Goal: Task Accomplishment & Management: Complete application form

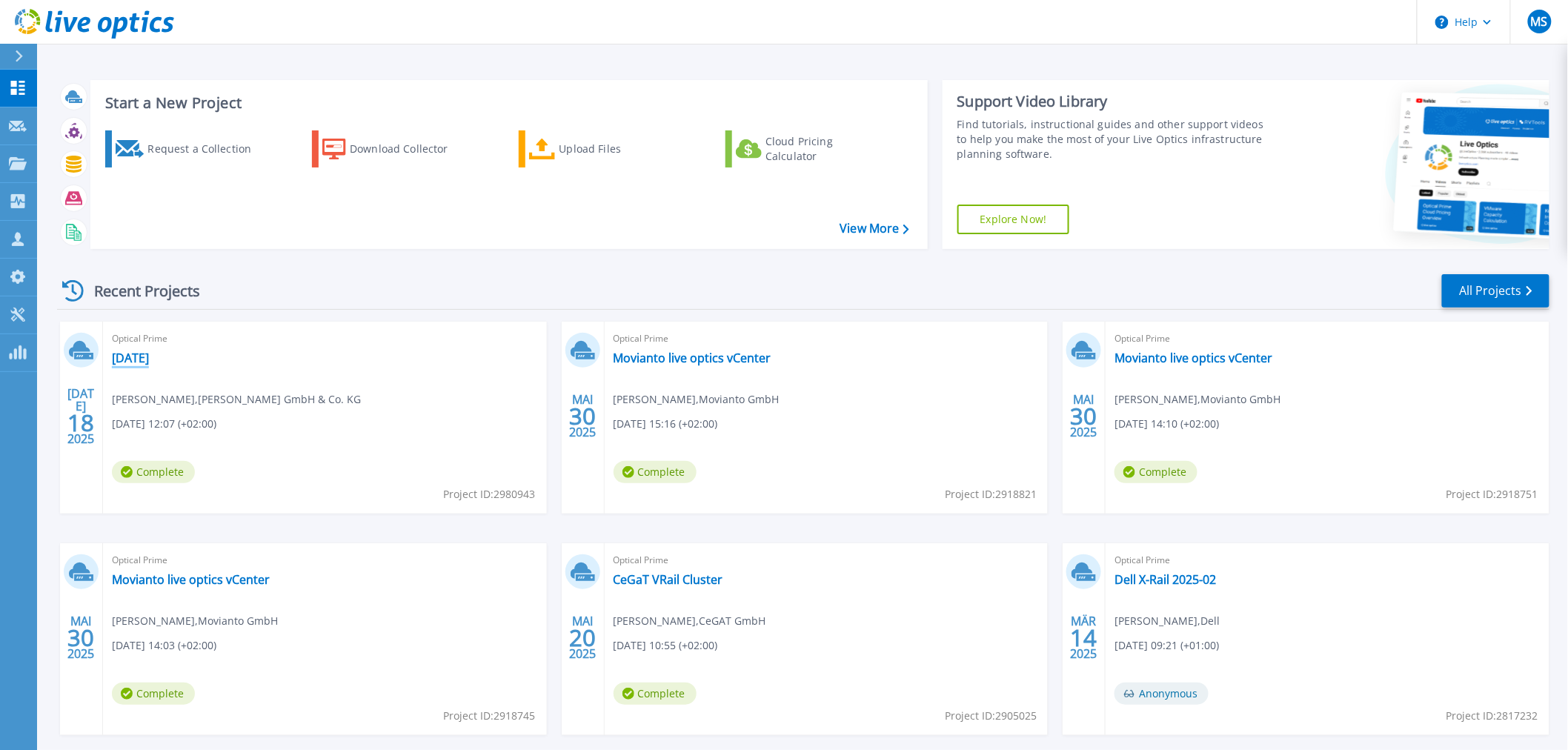
click at [135, 352] on link "[DATE]" at bounding box center [130, 357] width 37 height 15
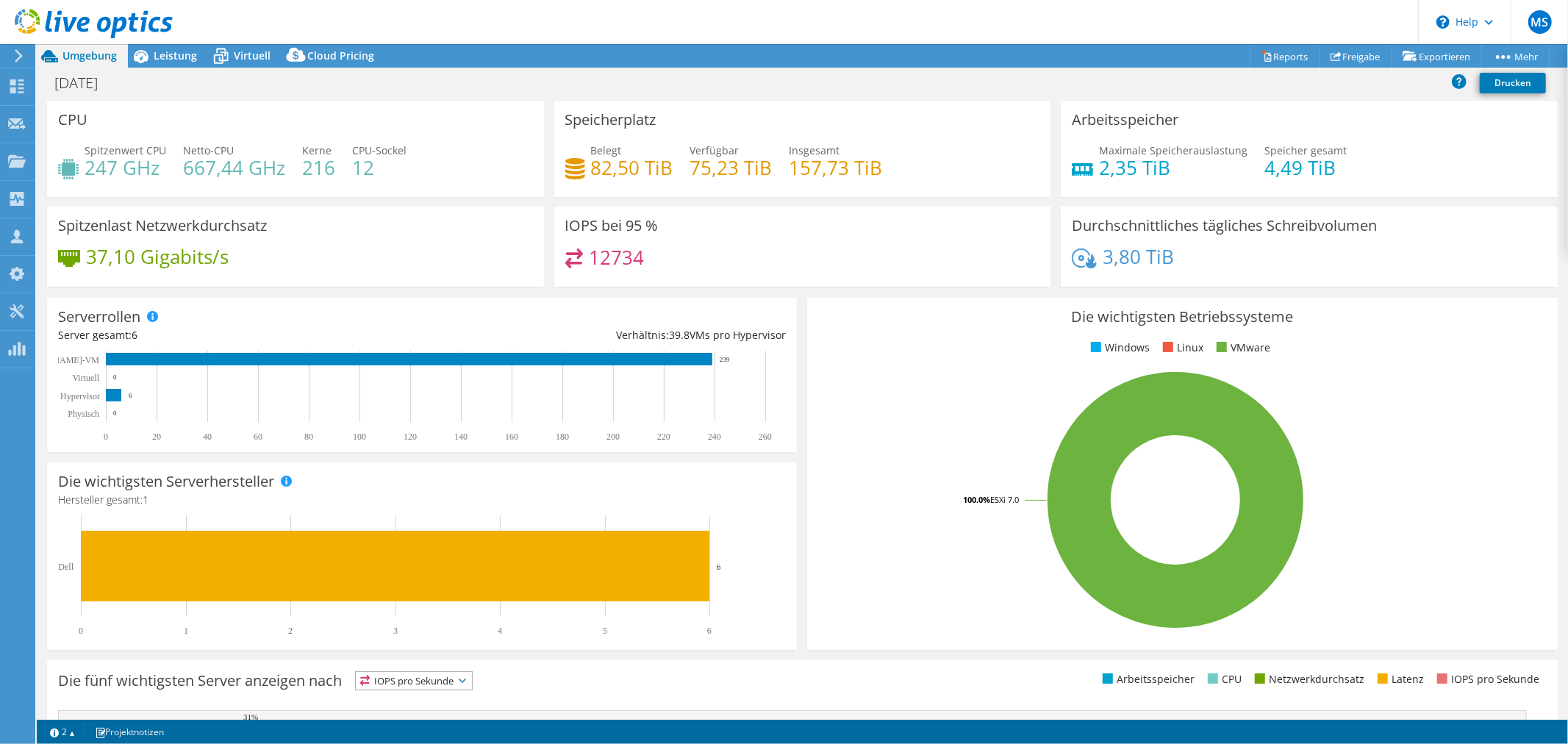
select select "EUFrankfurt"
select select "USD"
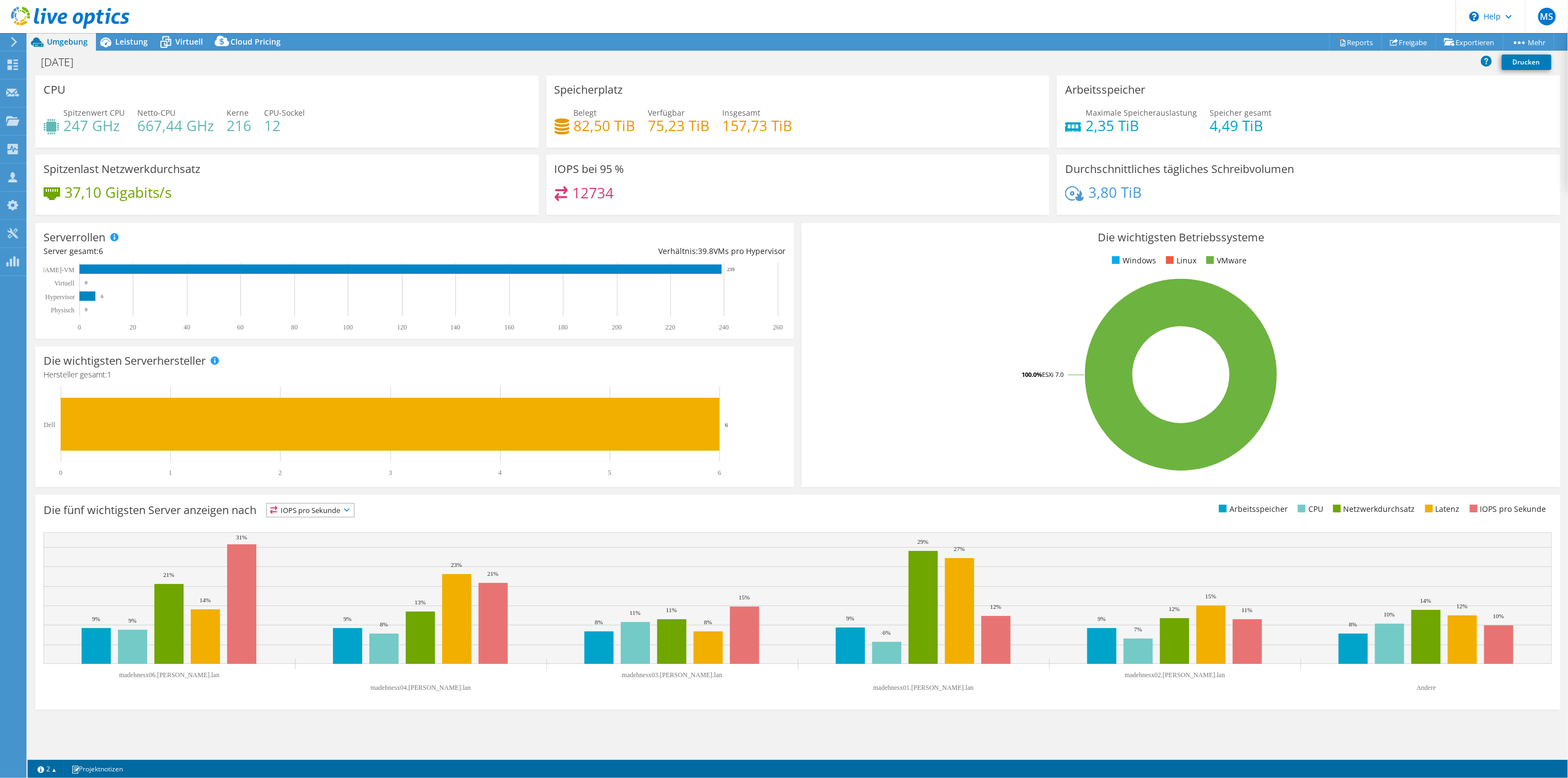
click at [127, 35] on div at bounding box center [65, 18] width 129 height 37
click at [124, 37] on span "Leistung" at bounding box center [131, 42] width 32 height 11
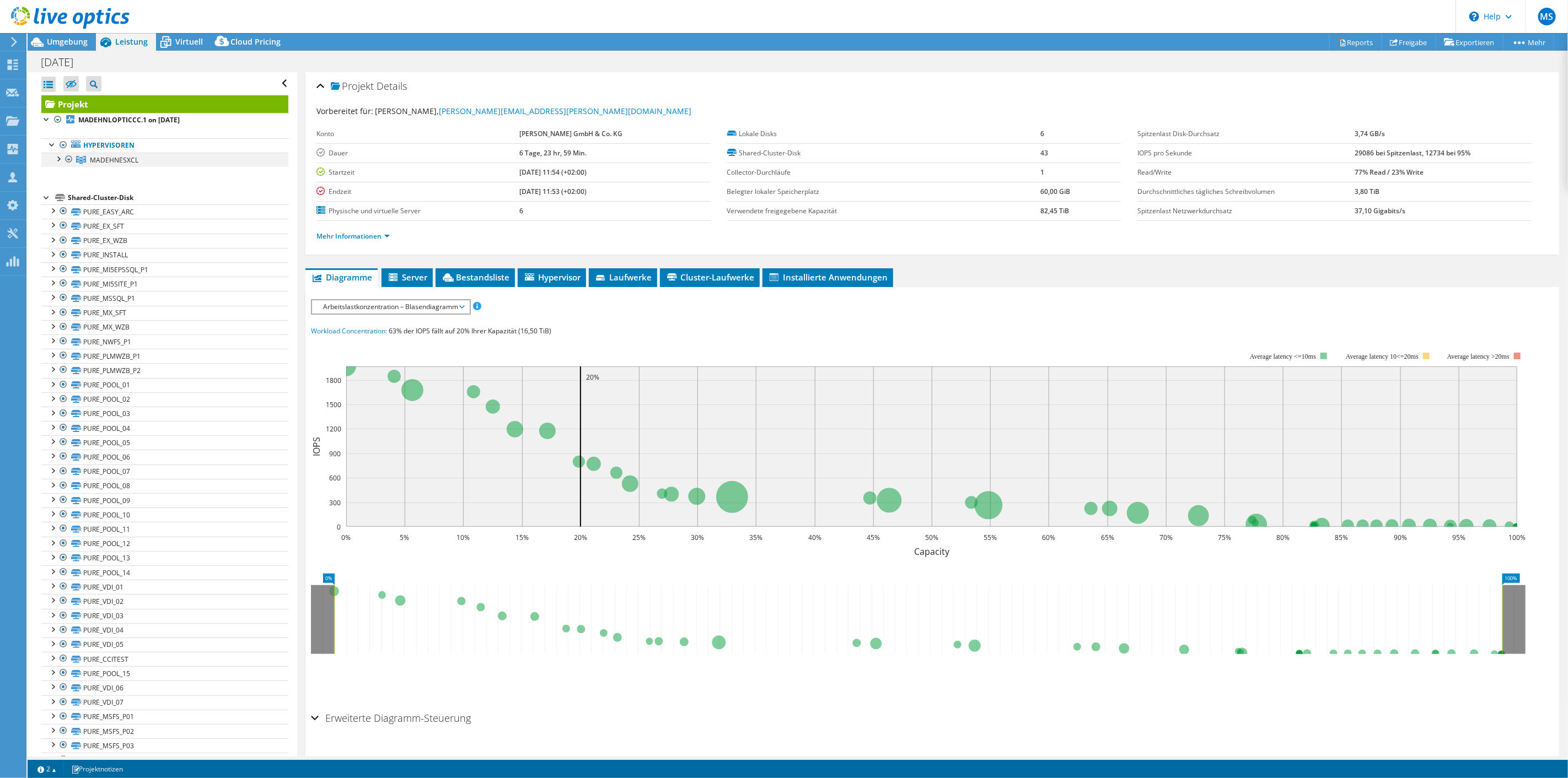
click at [57, 160] on div at bounding box center [57, 158] width 11 height 11
drag, startPoint x: 136, startPoint y: 169, endPoint x: 142, endPoint y: 169, distance: 6.0
click at [136, 169] on link "madehnesx03.[PERSON_NAME].lan" at bounding box center [165, 174] width 247 height 15
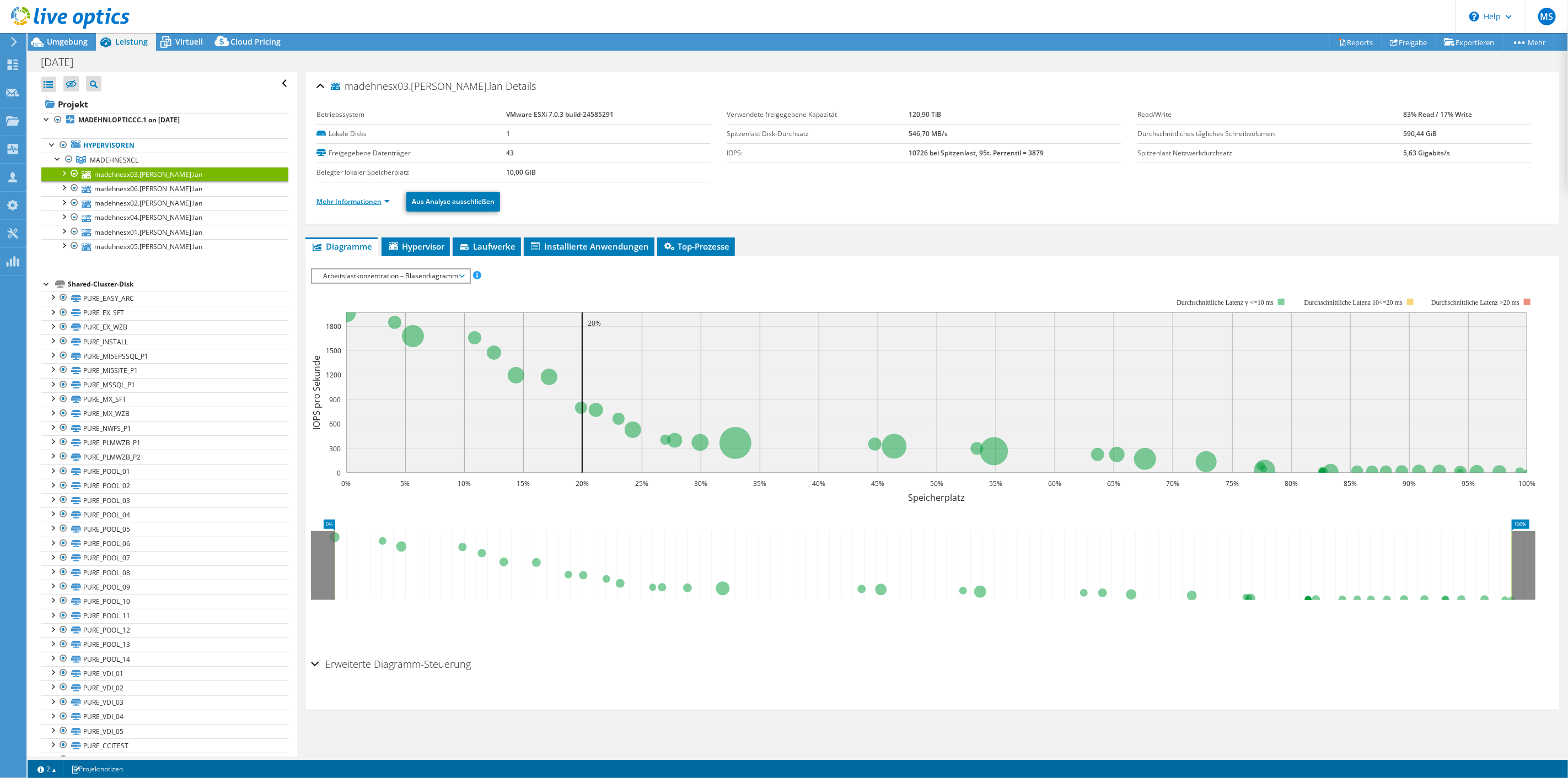
click at [361, 202] on link "Mehr Informationen" at bounding box center [353, 201] width 73 height 9
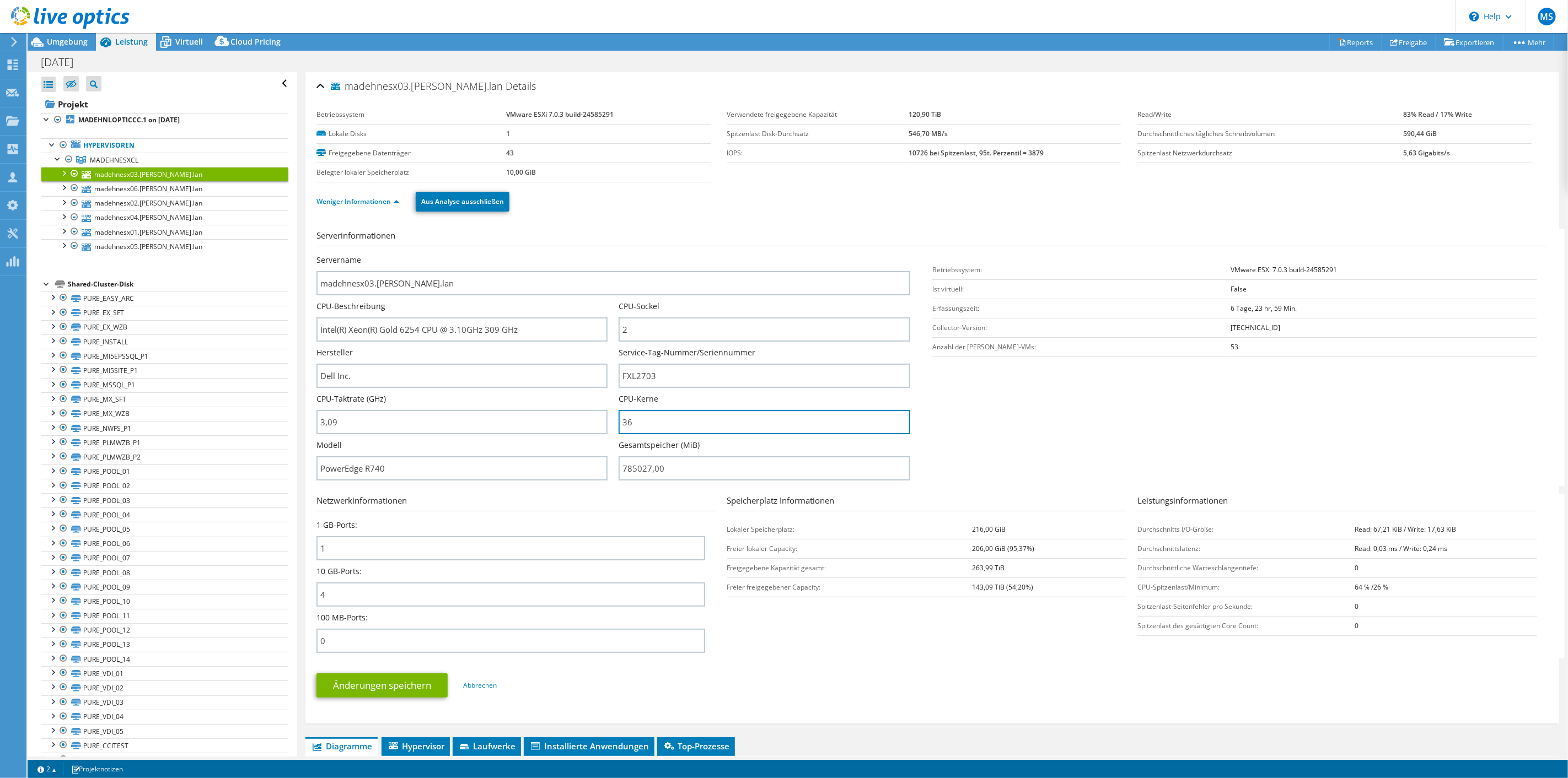
drag, startPoint x: 636, startPoint y: 418, endPoint x: 613, endPoint y: 432, distance: 26.9
click at [602, 254] on div "Servername madehnesx03.[PERSON_NAME].lan CPU-Beschreibung Intel(R) Xeon(R) Gold…" at bounding box center [619, 254] width 605 height 0
click at [630, 421] on input "36" at bounding box center [764, 422] width 291 height 24
drag, startPoint x: 640, startPoint y: 421, endPoint x: 598, endPoint y: 415, distance: 42.4
click at [600, 254] on div "Servername madehnesx03.[PERSON_NAME].lan CPU-Beschreibung Intel(R) Xeon(R) Gold…" at bounding box center [619, 254] width 605 height 0
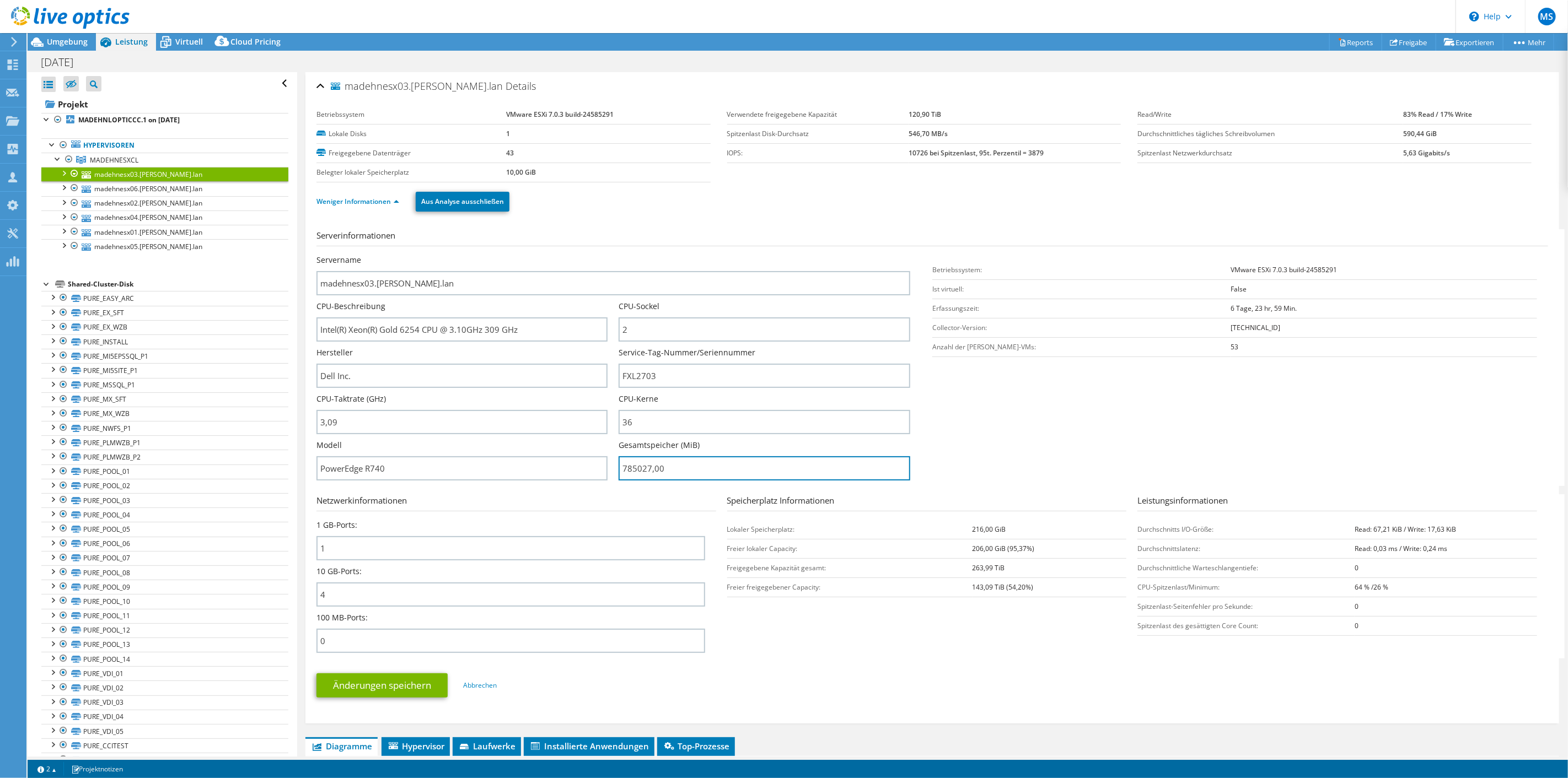
drag, startPoint x: 647, startPoint y: 467, endPoint x: 605, endPoint y: 465, distance: 42.0
click at [605, 254] on div "Servername madehnesx03.[PERSON_NAME].lan CPU-Beschreibung Intel(R) Xeon(R) Gold…" at bounding box center [619, 254] width 605 height 0
type input "78502700"
click at [59, 33] on div at bounding box center [65, 18] width 129 height 37
click at [58, 35] on div at bounding box center [65, 18] width 129 height 37
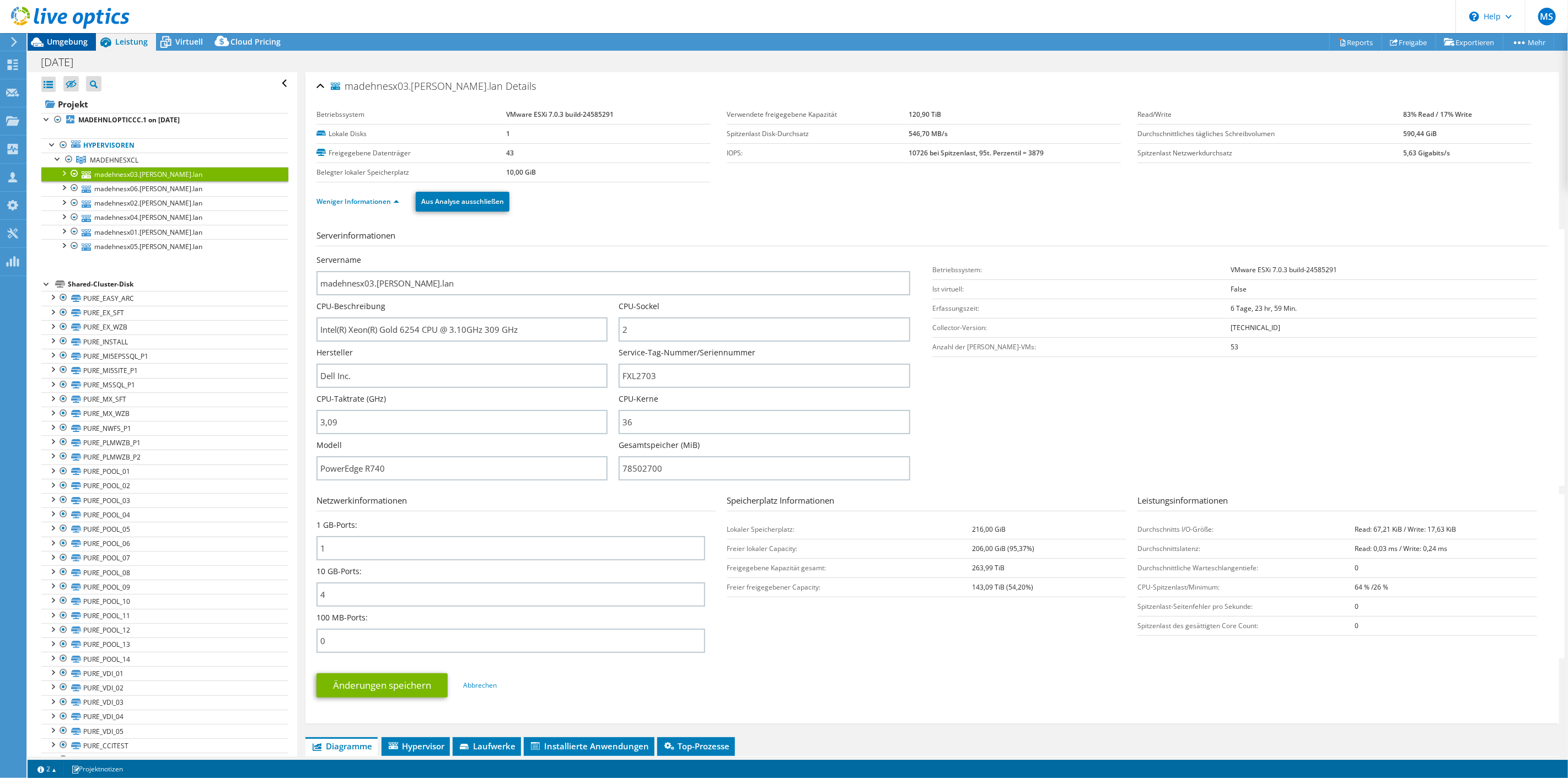
click at [46, 47] on icon at bounding box center [37, 42] width 19 height 19
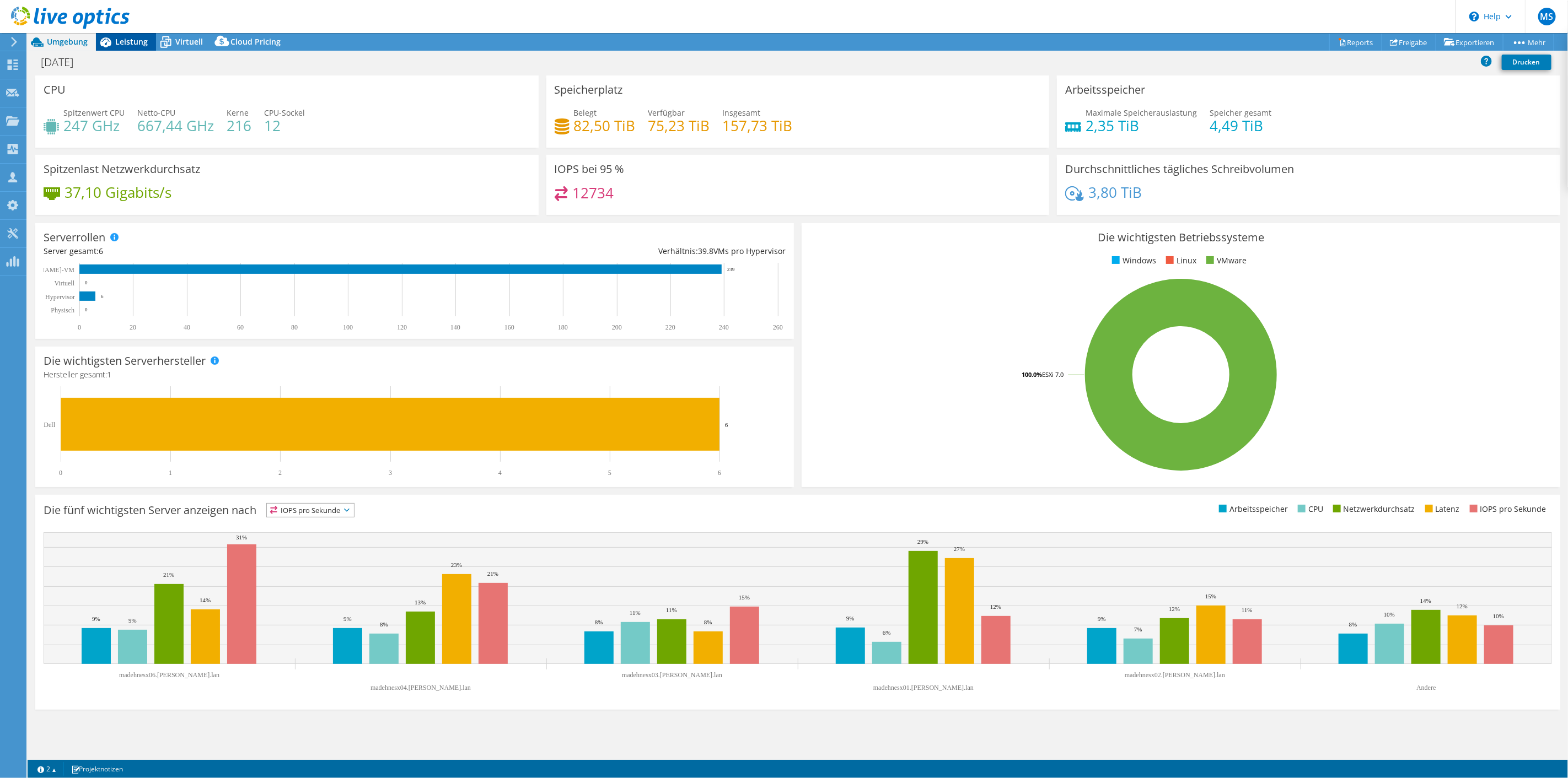
click at [147, 44] on div "Leistung" at bounding box center [125, 42] width 60 height 18
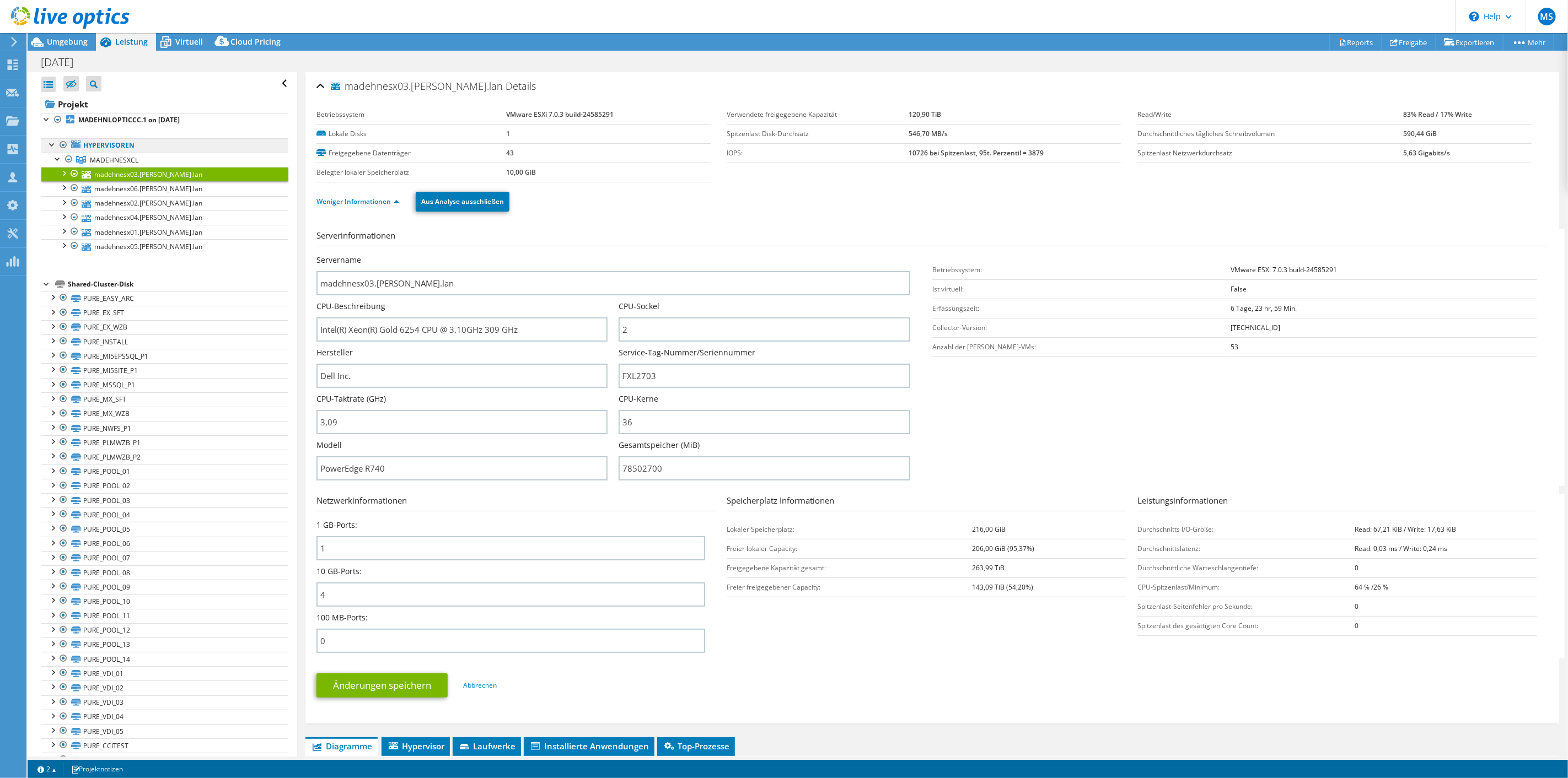
click at [110, 146] on link "Hypervisoren" at bounding box center [165, 146] width 247 height 15
click at [114, 113] on link "MADEHNLOPTICCC.1 on [DATE]" at bounding box center [165, 120] width 247 height 15
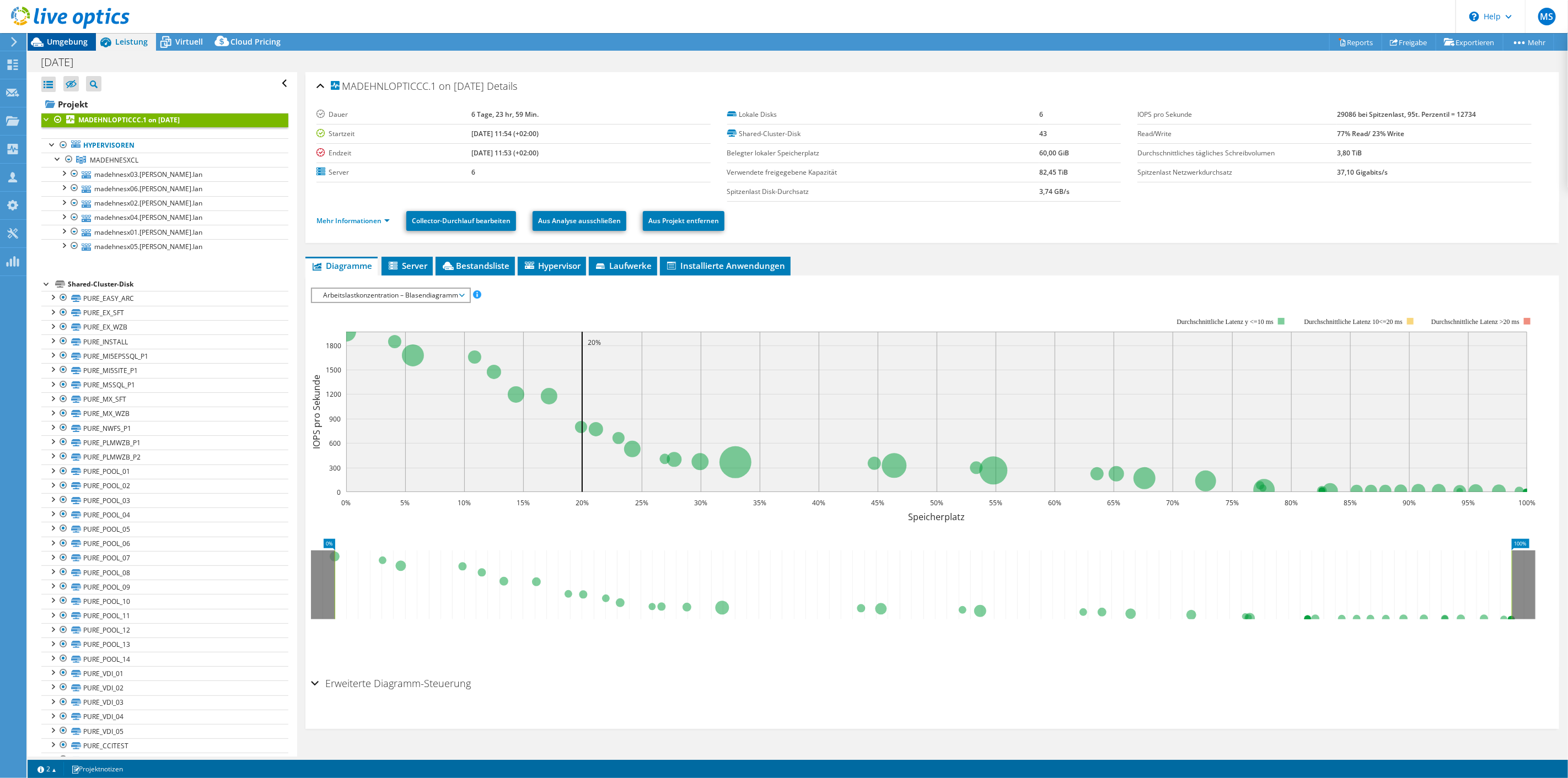
click at [75, 45] on span "Umgebung" at bounding box center [67, 42] width 41 height 11
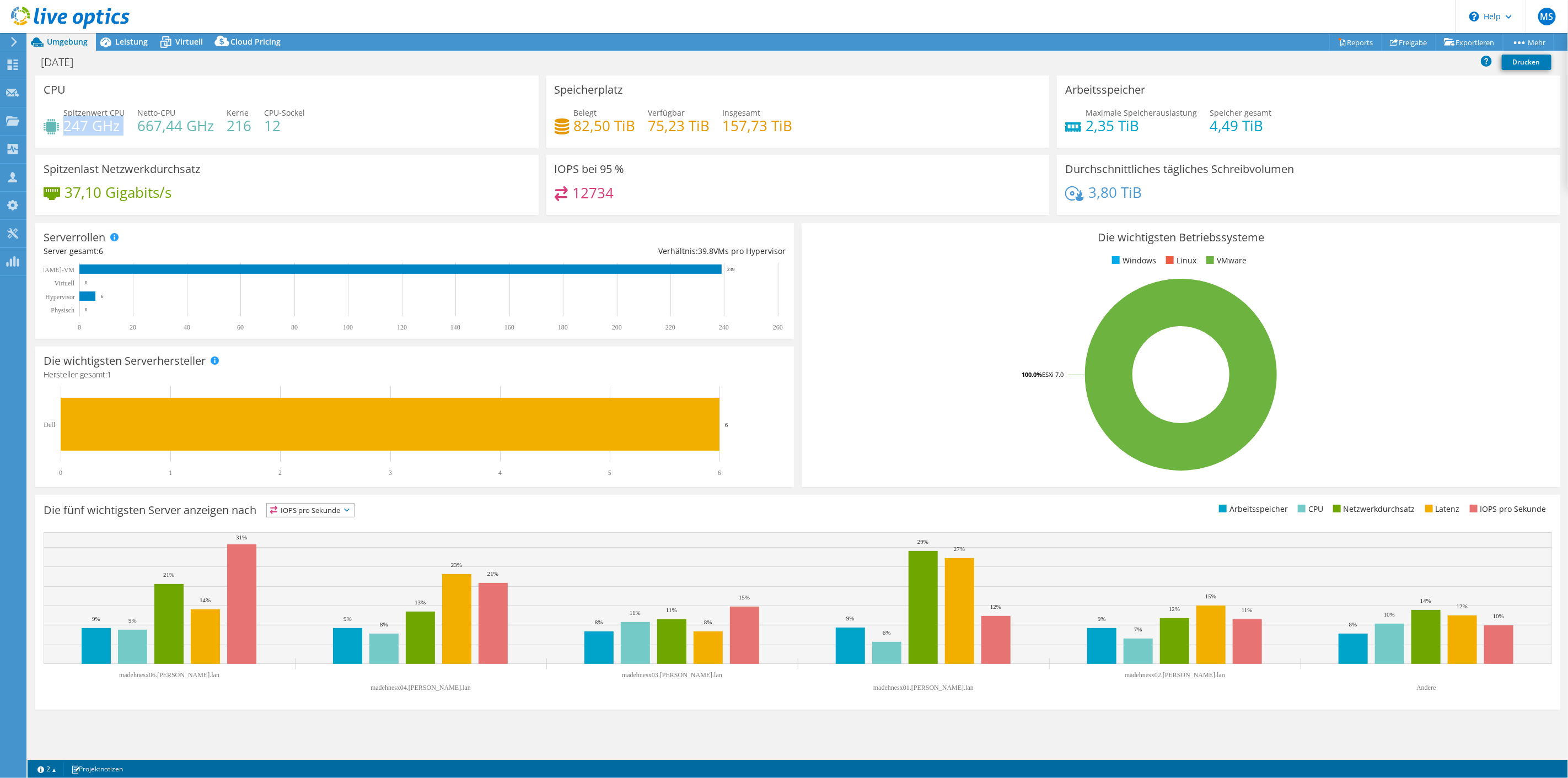
drag, startPoint x: 65, startPoint y: 124, endPoint x: 133, endPoint y: 124, distance: 68.0
click at [133, 124] on div "Spitzenwert CPU 247 GHz Netto-CPU 667,44 GHz Kerne 216 CPU-Sockel 12" at bounding box center [287, 125] width 487 height 36
click at [135, 125] on div "Spitzenwert CPU 247 GHz Netto-CPU 667,44 GHz Kerne 216 CPU-Sockel 12" at bounding box center [287, 125] width 487 height 36
drag, startPoint x: 140, startPoint y: 127, endPoint x: 208, endPoint y: 127, distance: 68.0
click at [208, 127] on h4 "667,44 GHz" at bounding box center [175, 125] width 77 height 12
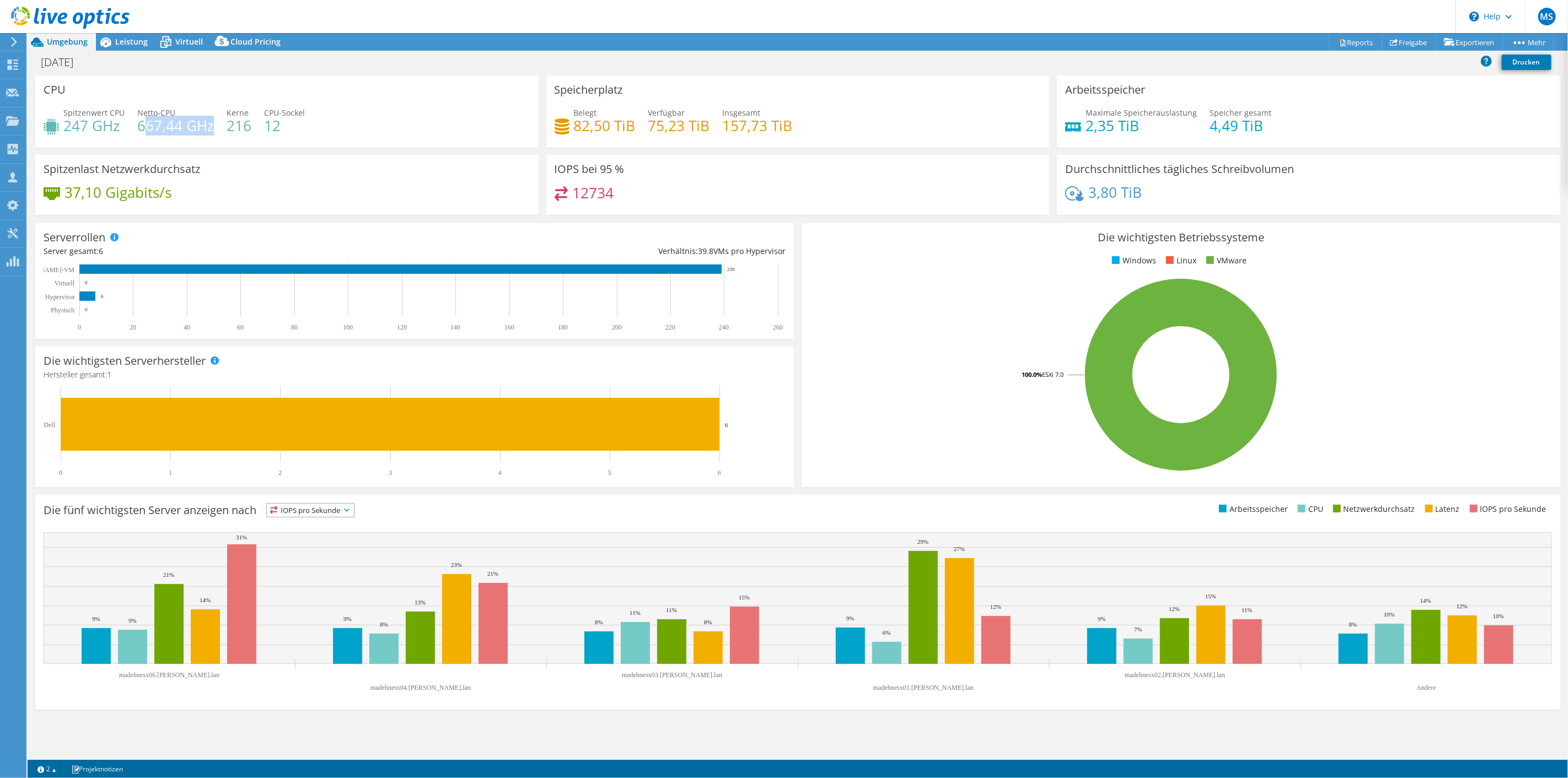
click at [166, 126] on h4 "667,44 GHz" at bounding box center [175, 125] width 77 height 12
drag, startPoint x: 137, startPoint y: 126, endPoint x: 203, endPoint y: 125, distance: 66.0
click at [203, 125] on h4 "667,44 GHz" at bounding box center [175, 125] width 77 height 12
drag, startPoint x: 1155, startPoint y: 127, endPoint x: 1081, endPoint y: 131, distance: 74.1
click at [1081, 131] on div "Maximale Speicherauslastung 2,35 TiB" at bounding box center [1131, 119] width 132 height 25
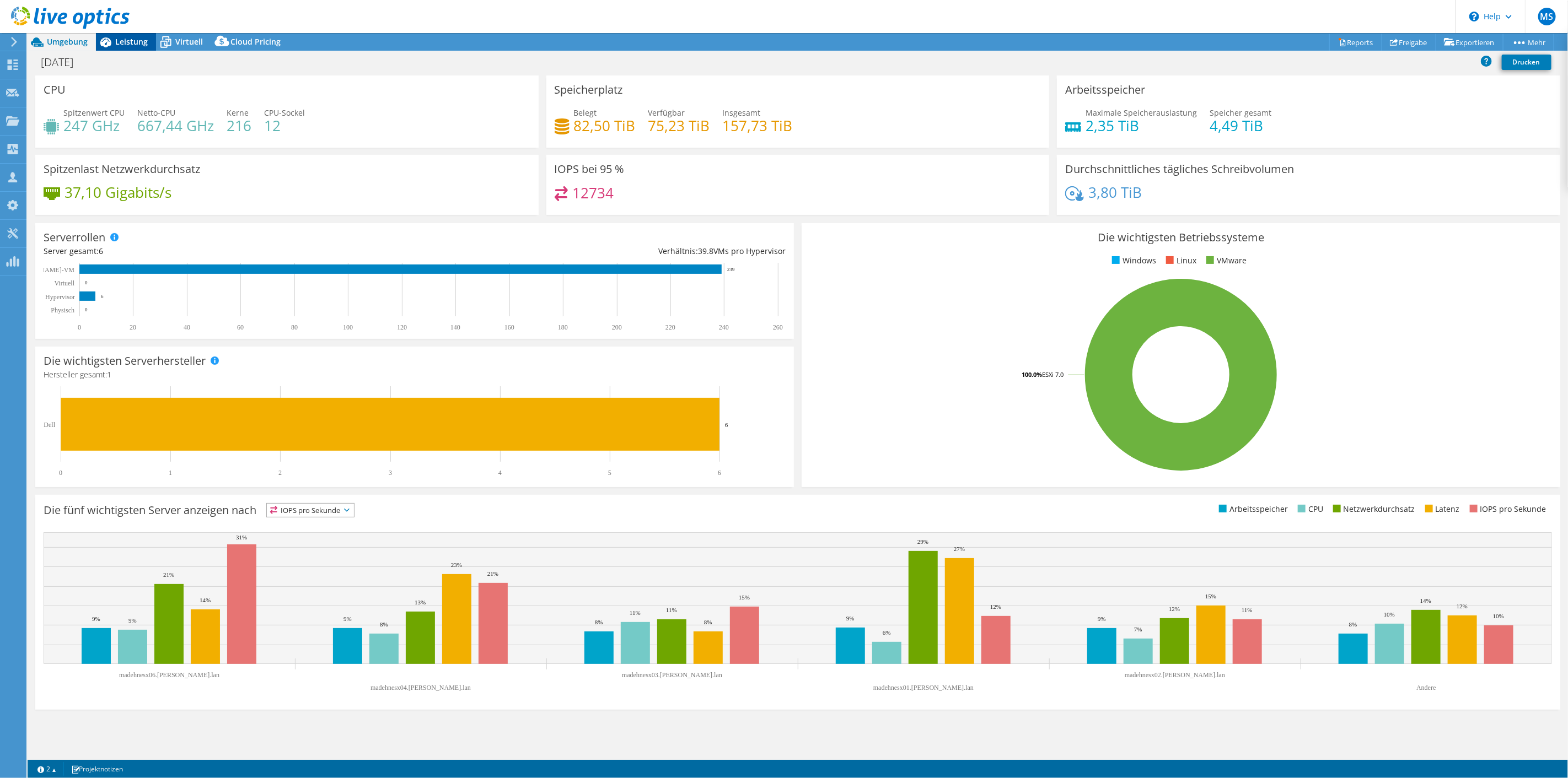
click at [127, 45] on span "Leistung" at bounding box center [131, 42] width 32 height 11
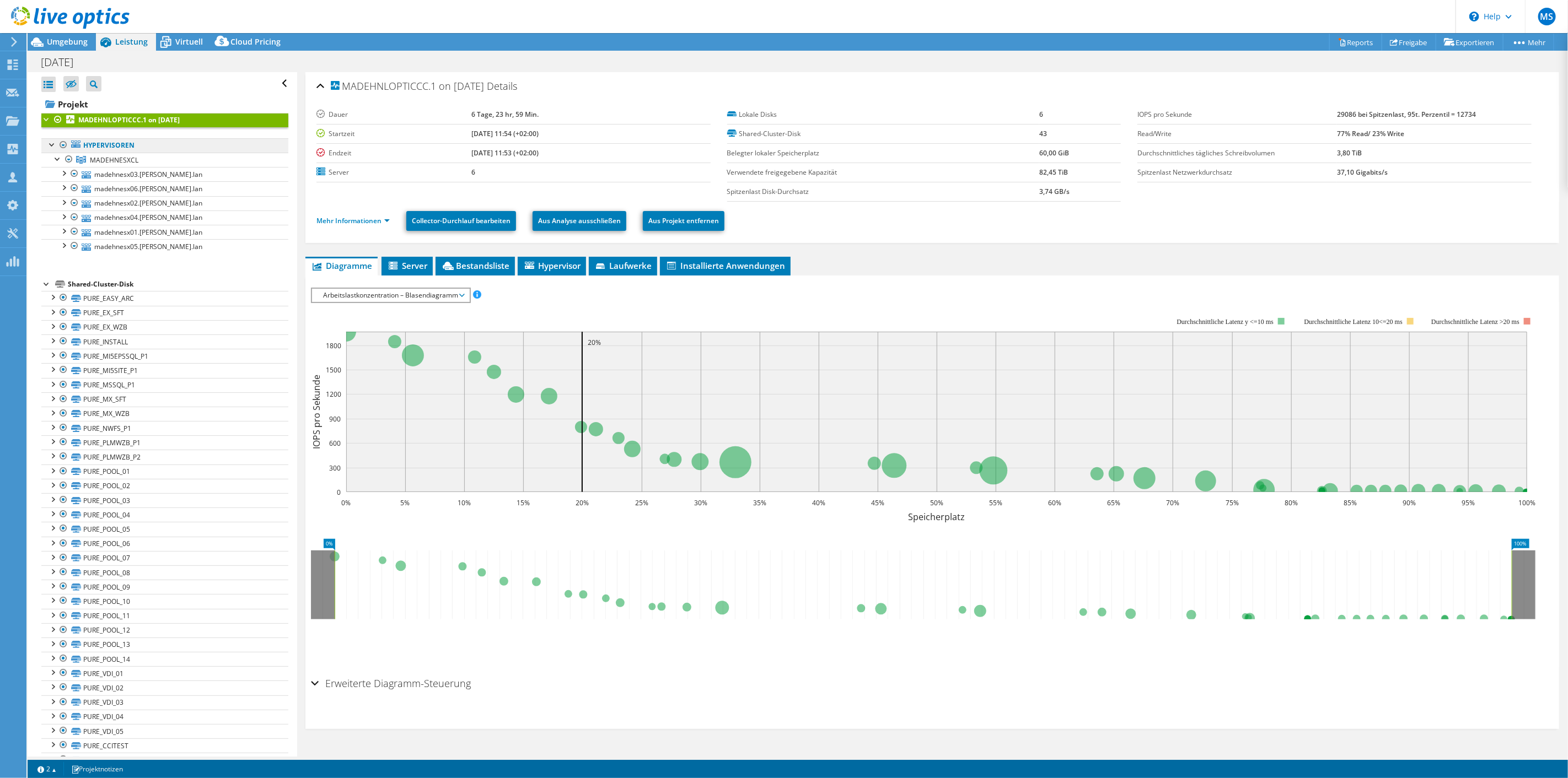
click at [125, 142] on link "Hypervisoren" at bounding box center [165, 146] width 247 height 15
click at [118, 162] on span "MADEHNESXCL" at bounding box center [114, 160] width 49 height 9
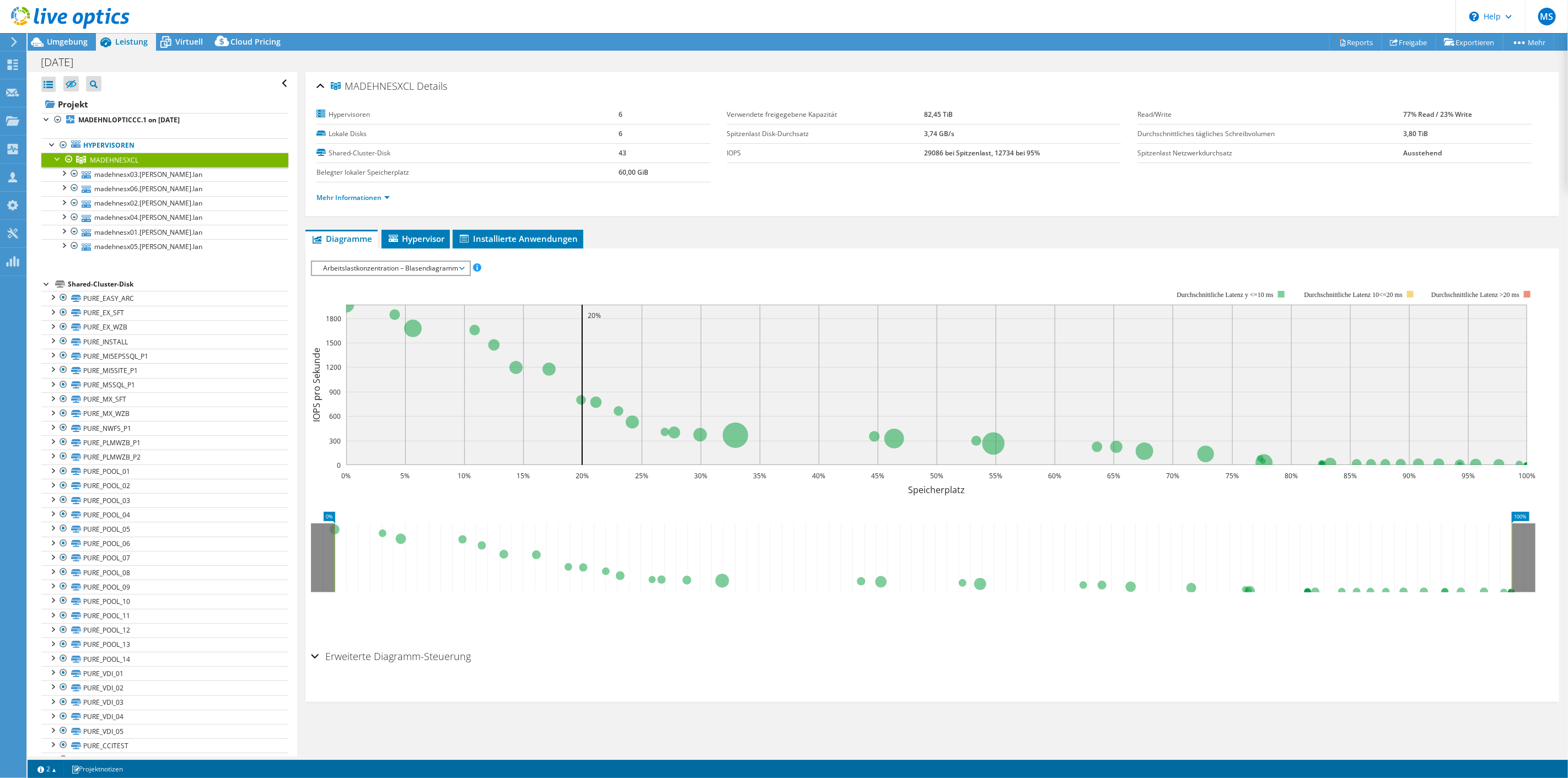
click at [443, 263] on span "Arbeitslastkonzentration – Blasendiagramm" at bounding box center [390, 268] width 146 height 13
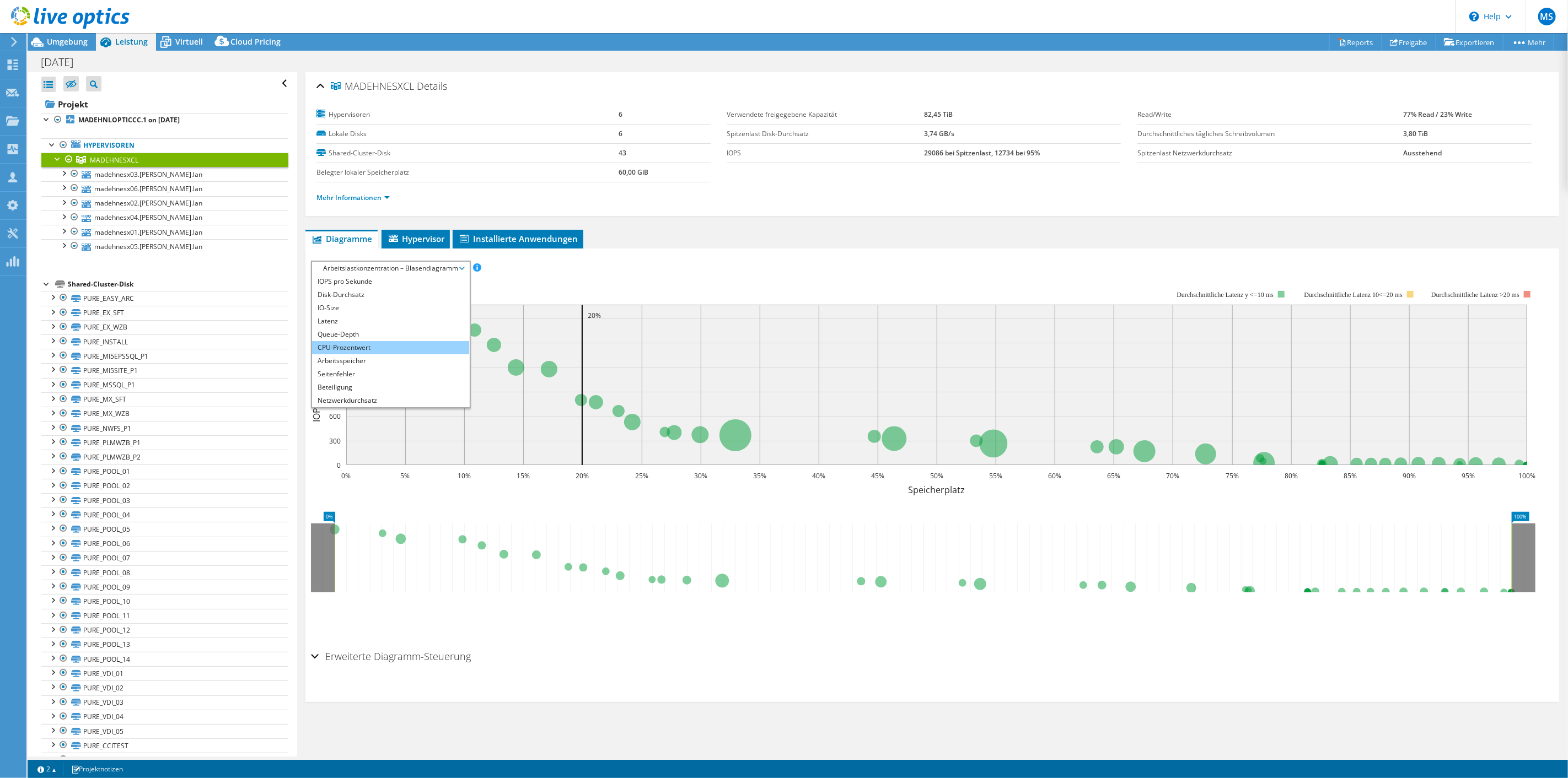
drag, startPoint x: 375, startPoint y: 344, endPoint x: 409, endPoint y: 340, distance: 34.2
click at [375, 344] on li "CPU-Prozentwert" at bounding box center [391, 347] width 157 height 13
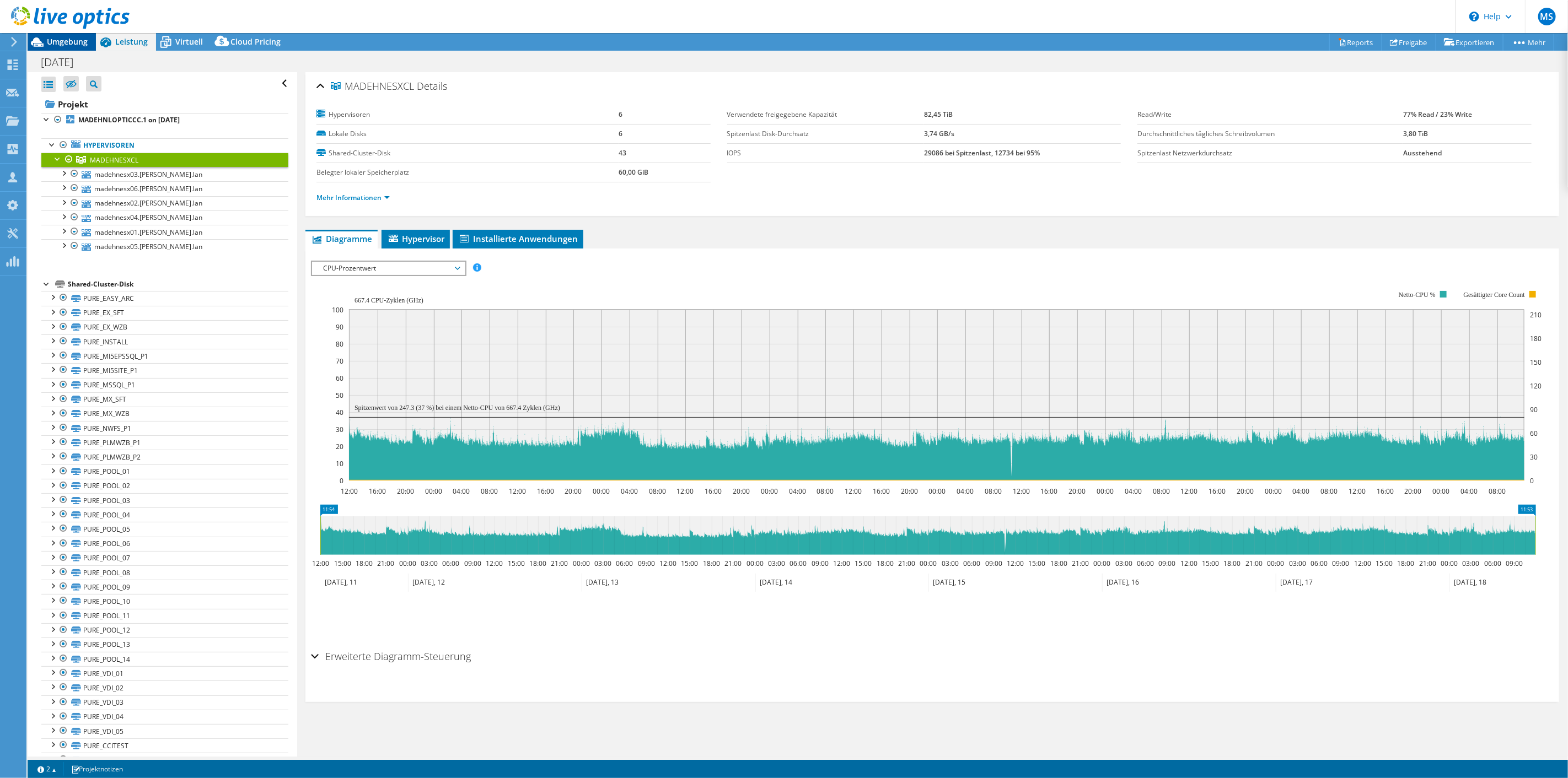
click at [56, 39] on span "Umgebung" at bounding box center [67, 42] width 41 height 11
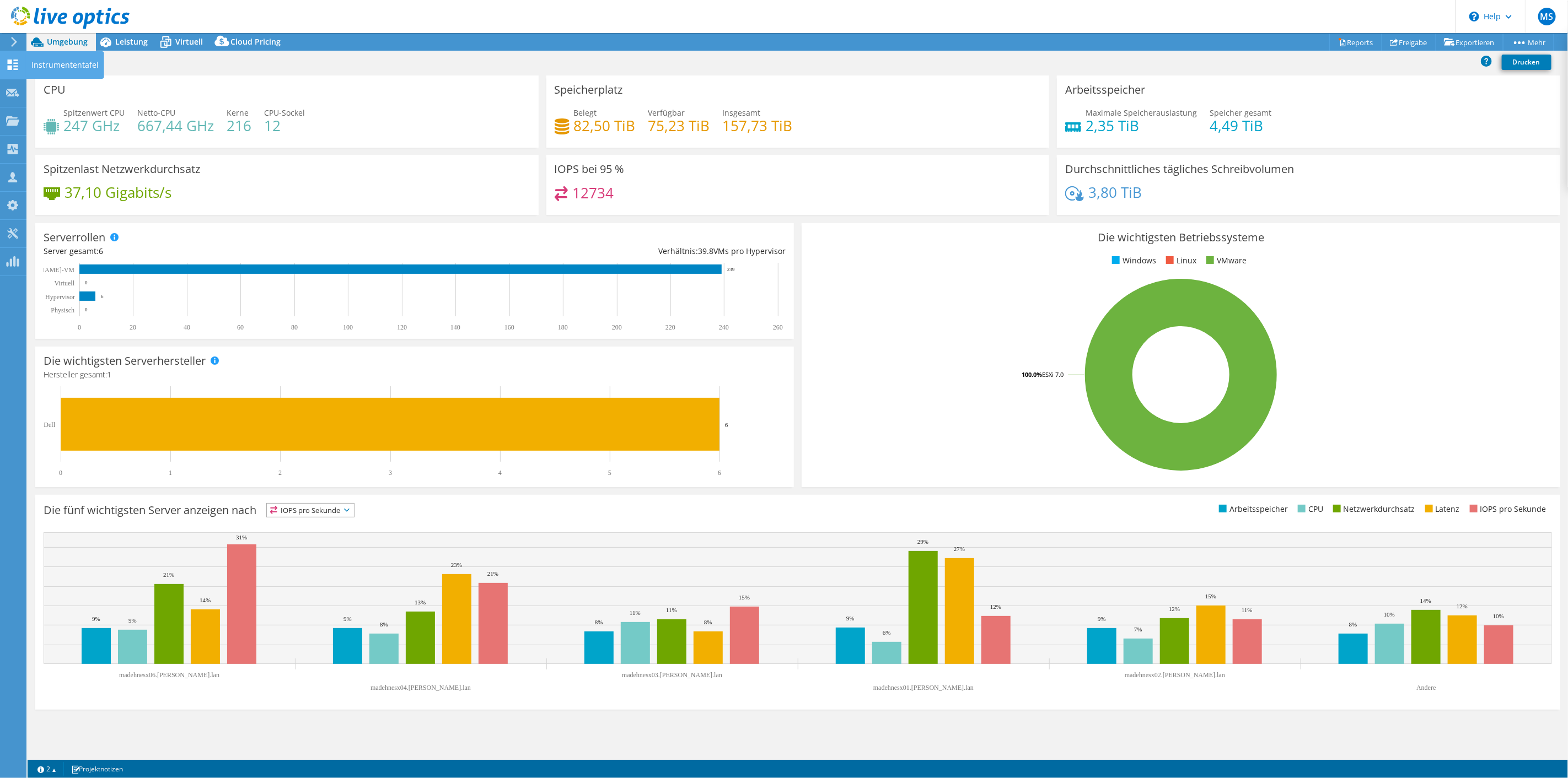
click at [9, 62] on use at bounding box center [13, 65] width 11 height 11
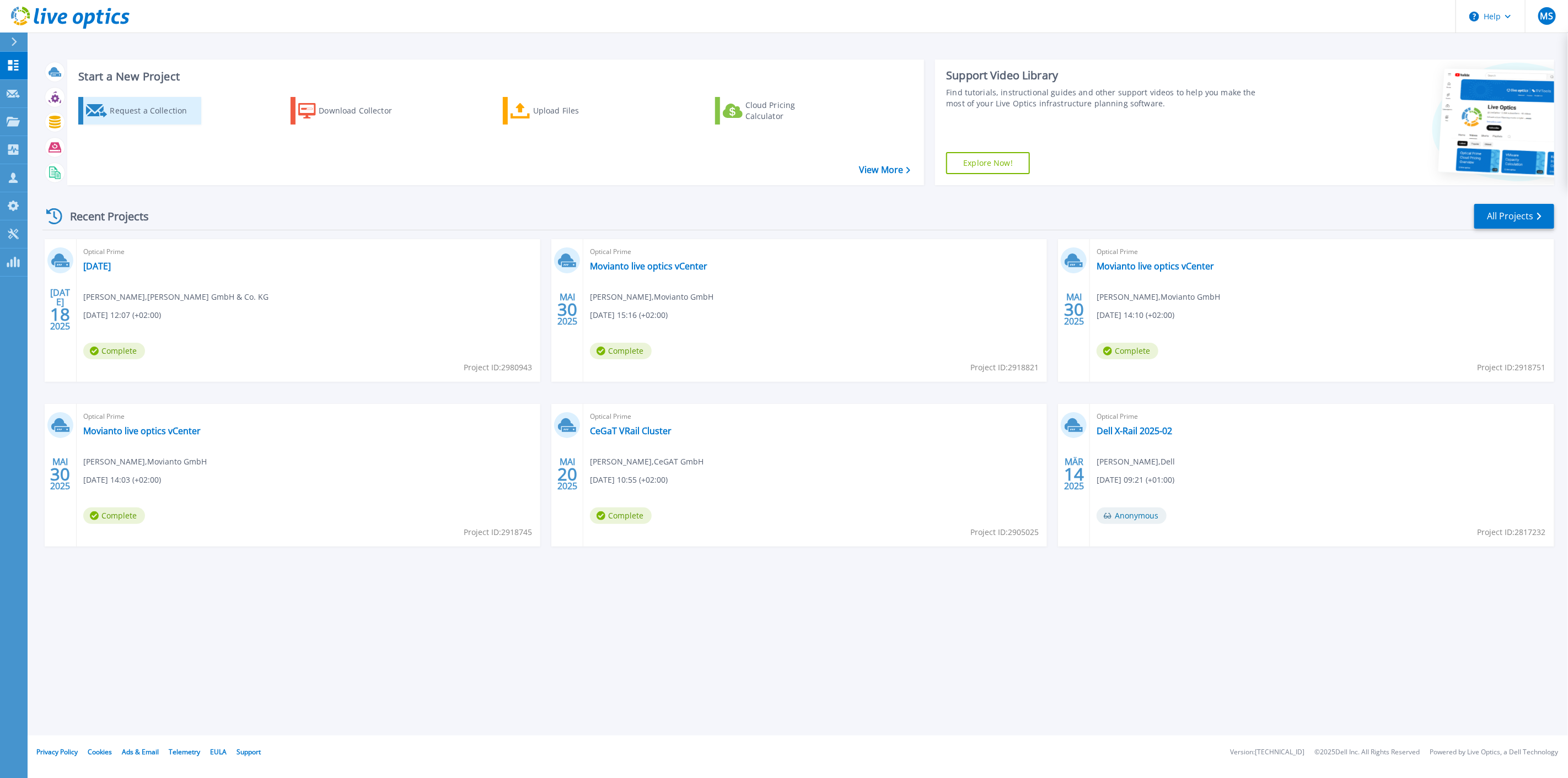
click at [144, 113] on div "Request a Collection" at bounding box center [154, 110] width 88 height 22
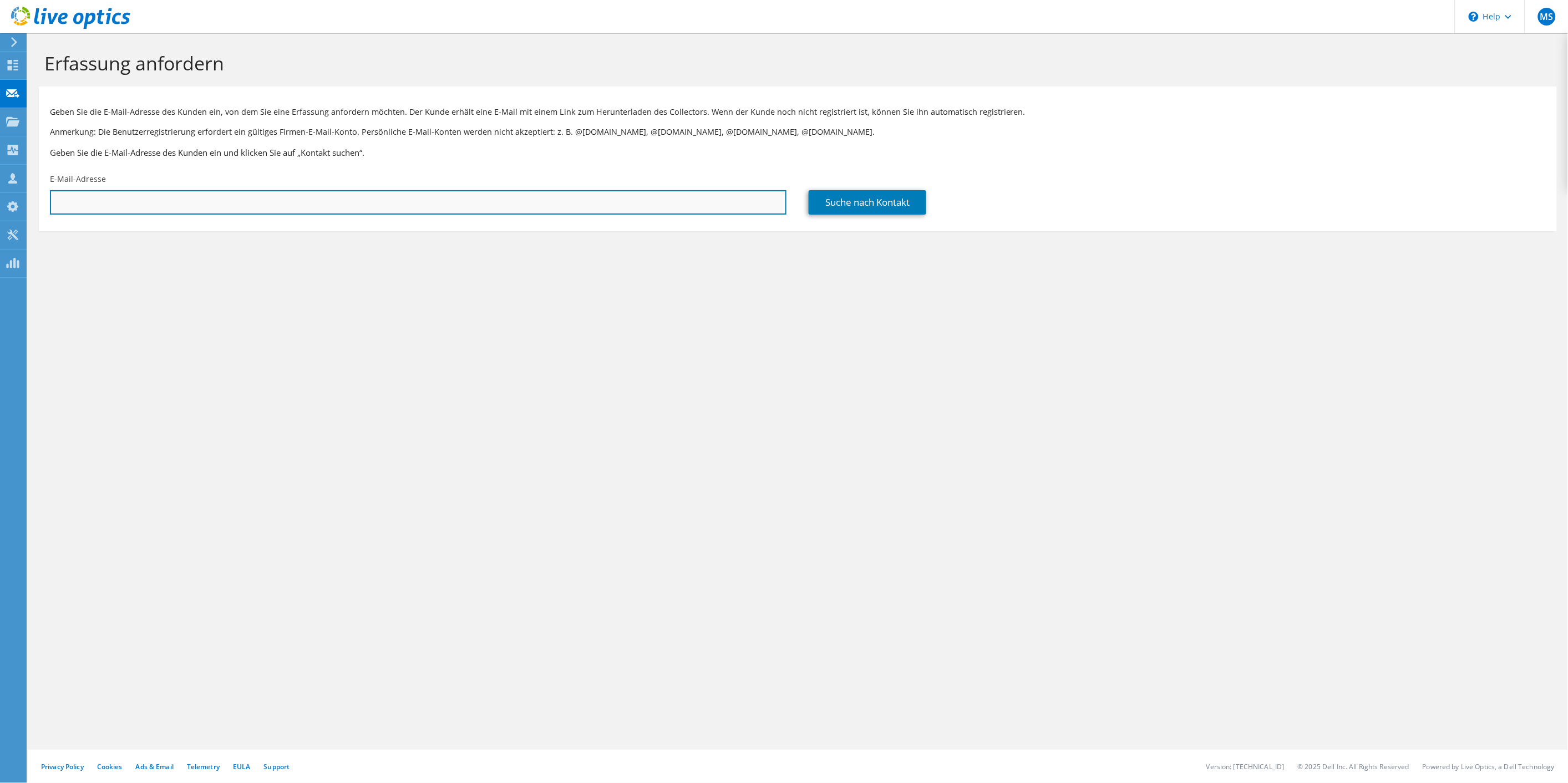
click at [275, 207] on input "text" at bounding box center [418, 202] width 737 height 25
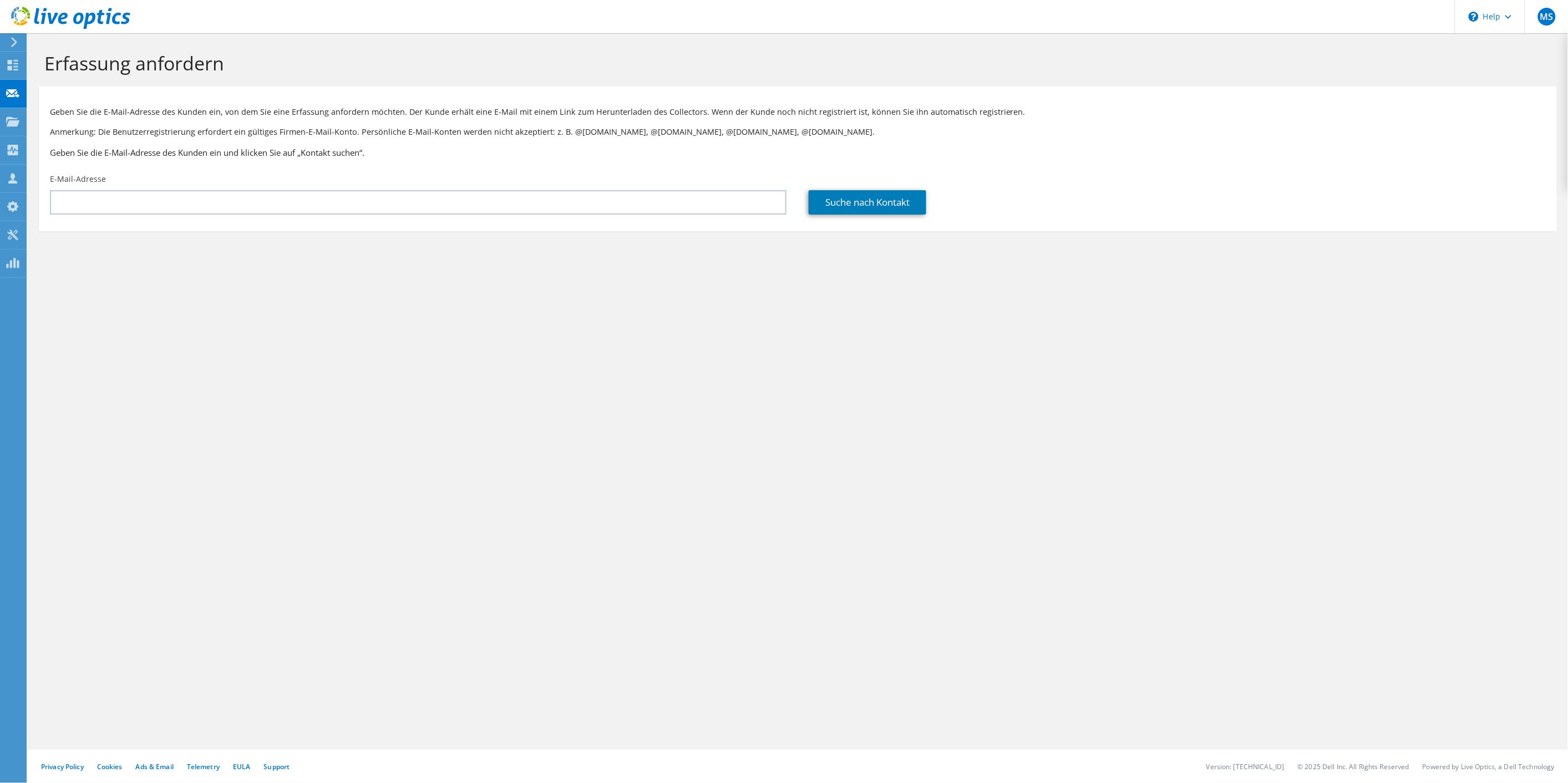
click at [523, 469] on div "Erfassung anfordern Geben Sie die E-Mail-Adresse des Kunden ein, von dem Sie ei…" at bounding box center [798, 408] width 1540 height 750
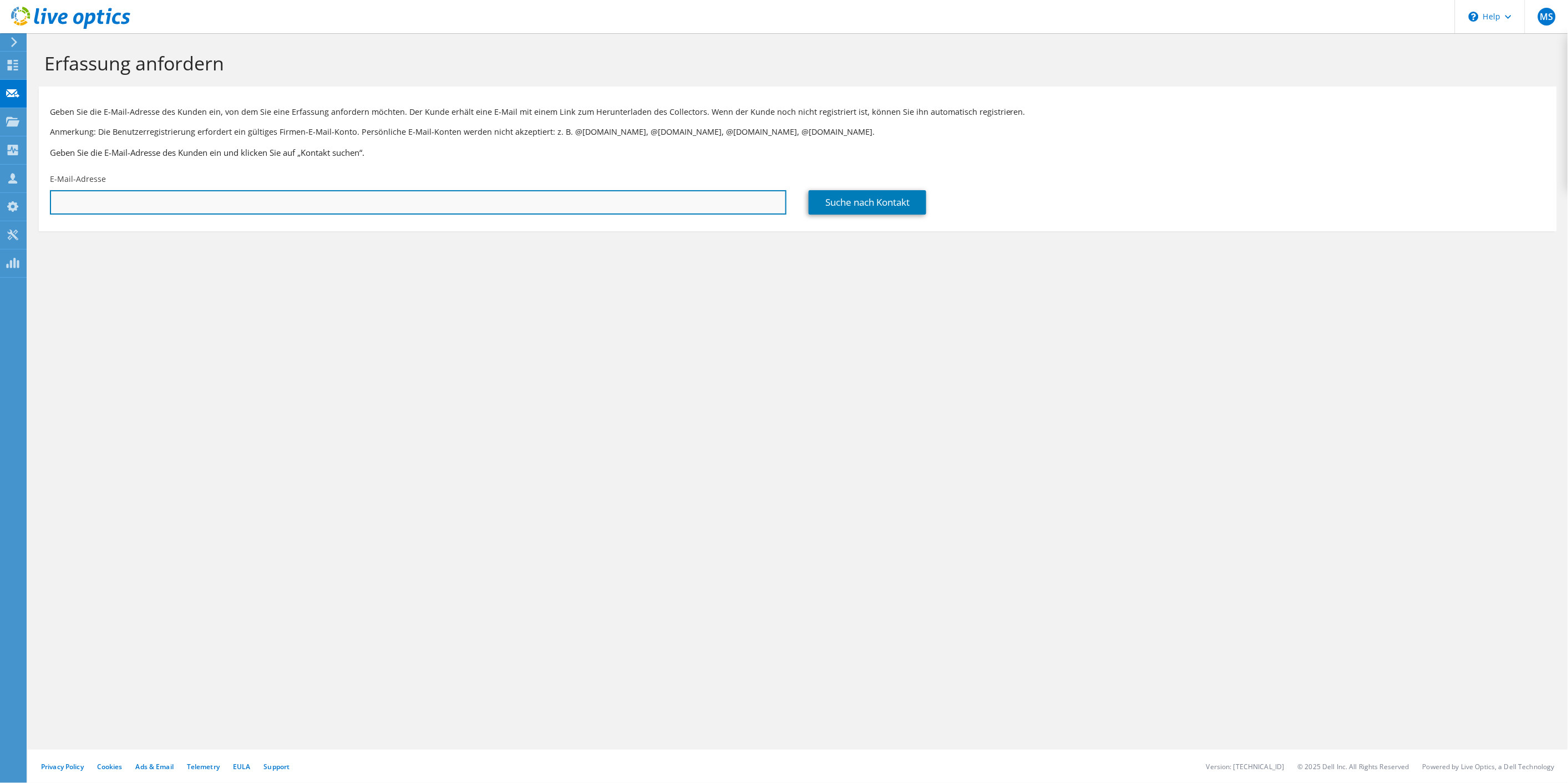
click at [100, 206] on input "text" at bounding box center [418, 202] width 737 height 25
type input "michael.vogel@antenne.de"
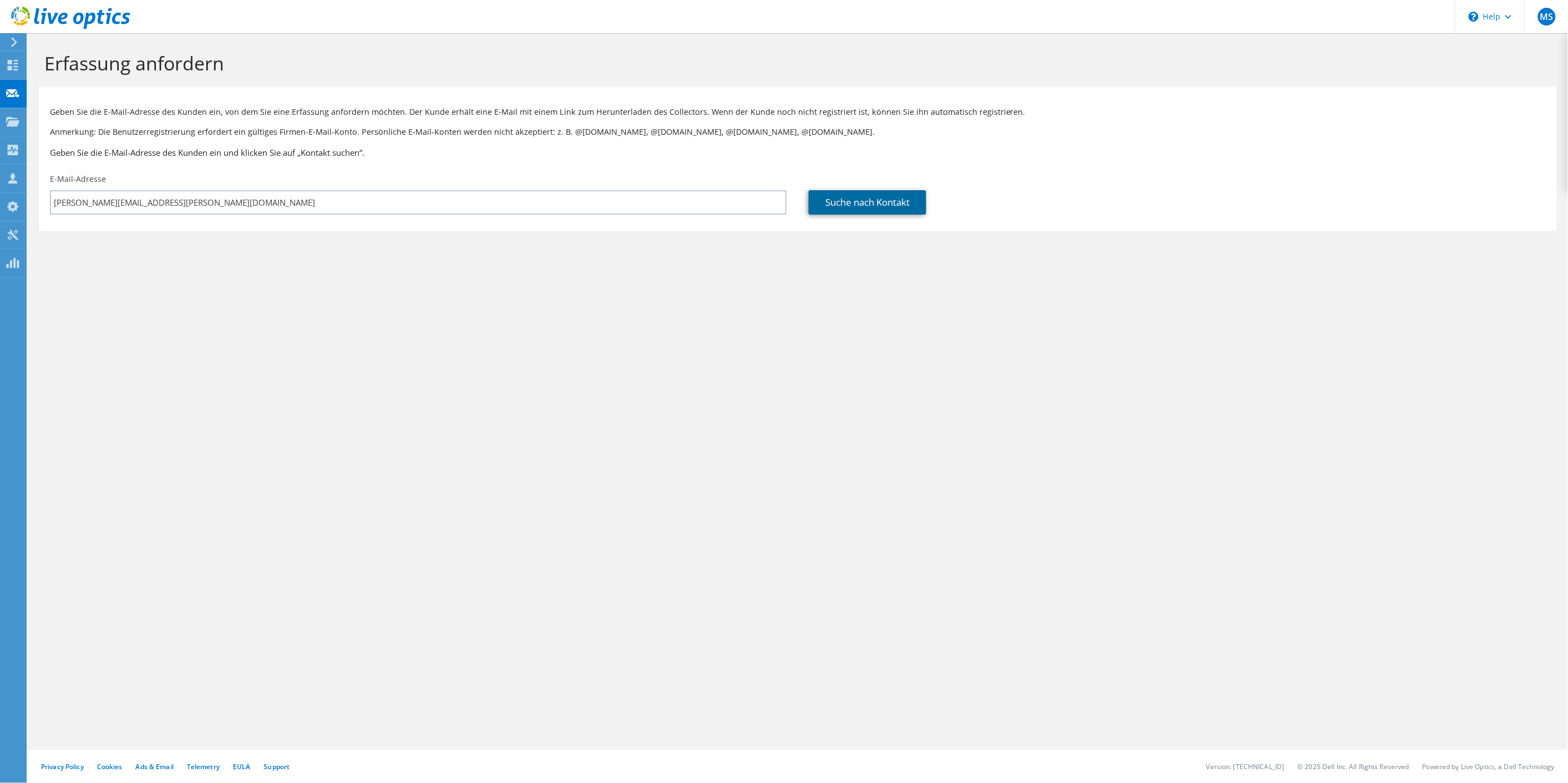
drag, startPoint x: 891, startPoint y: 202, endPoint x: 884, endPoint y: 202, distance: 7.0
click at [891, 202] on link "Suche nach Kontakt" at bounding box center [867, 202] width 117 height 25
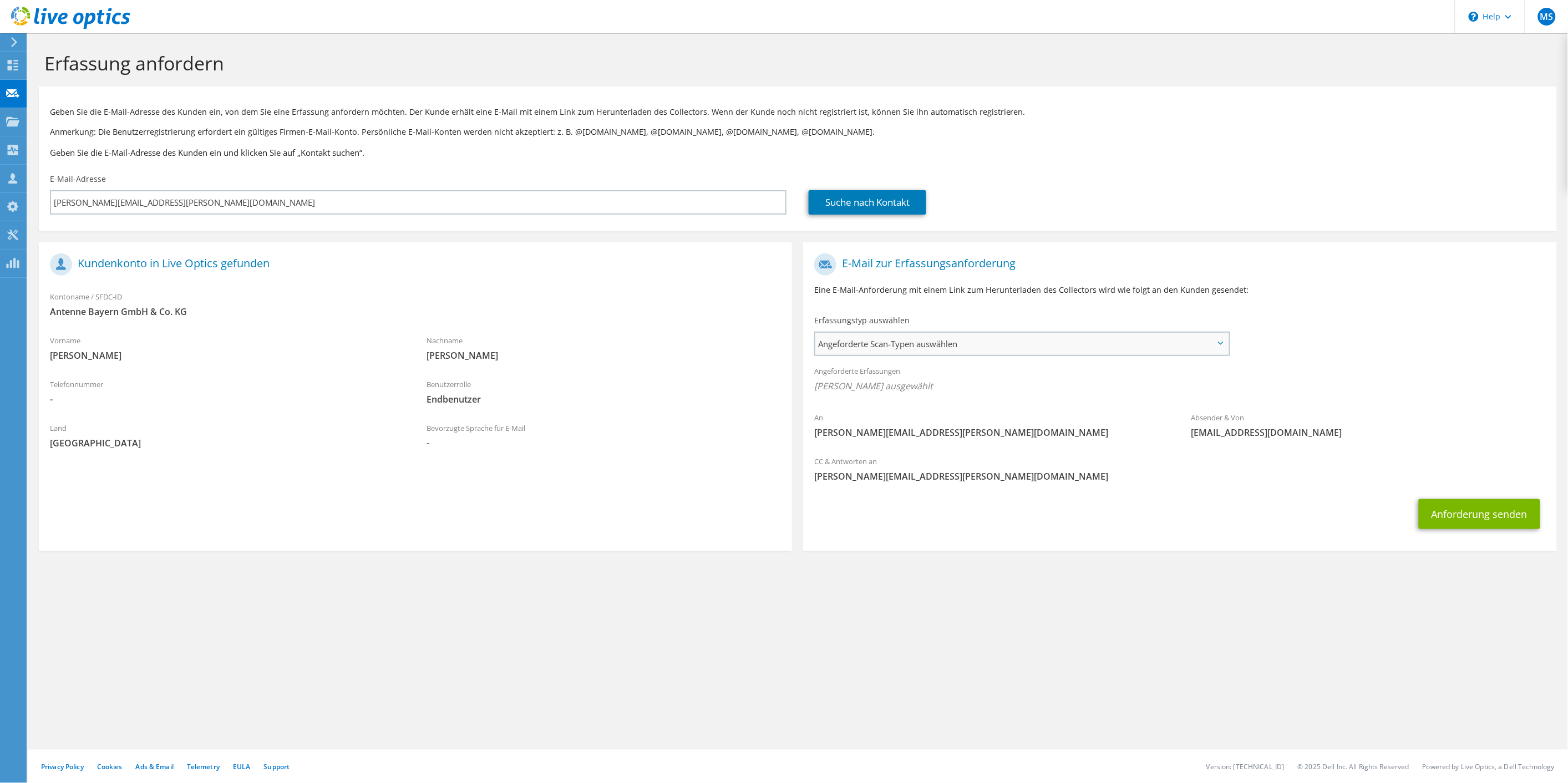
click at [928, 344] on span "Angeforderte Scan-Typen auswählen" at bounding box center [1022, 343] width 413 height 22
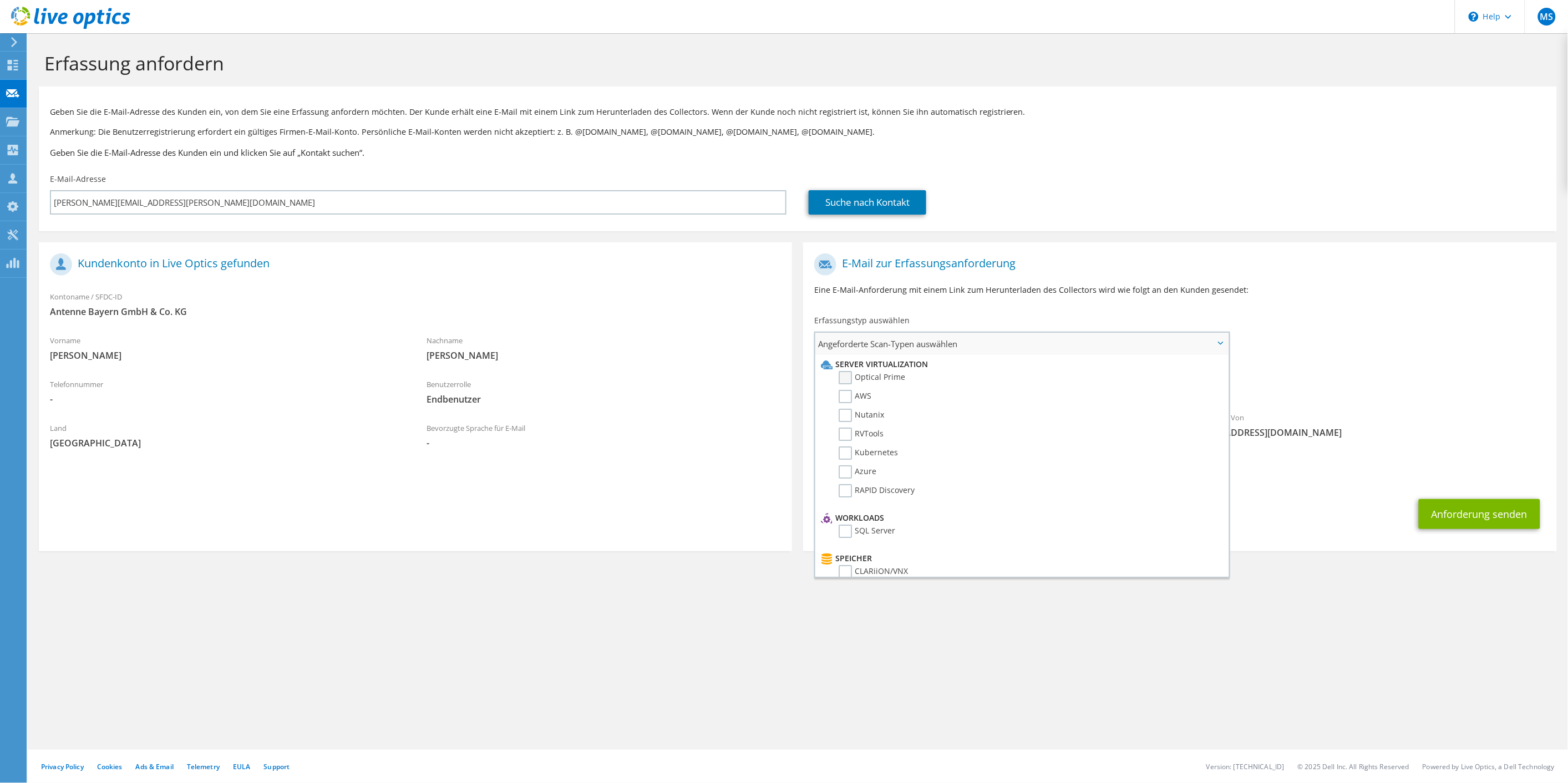
click at [842, 379] on label "Optical Prime" at bounding box center [872, 378] width 66 height 13
click at [0, 0] on input "Optical Prime" at bounding box center [0, 0] width 0 height 0
click at [1322, 210] on div "Suche nach Kontakt" at bounding box center [1177, 202] width 737 height 25
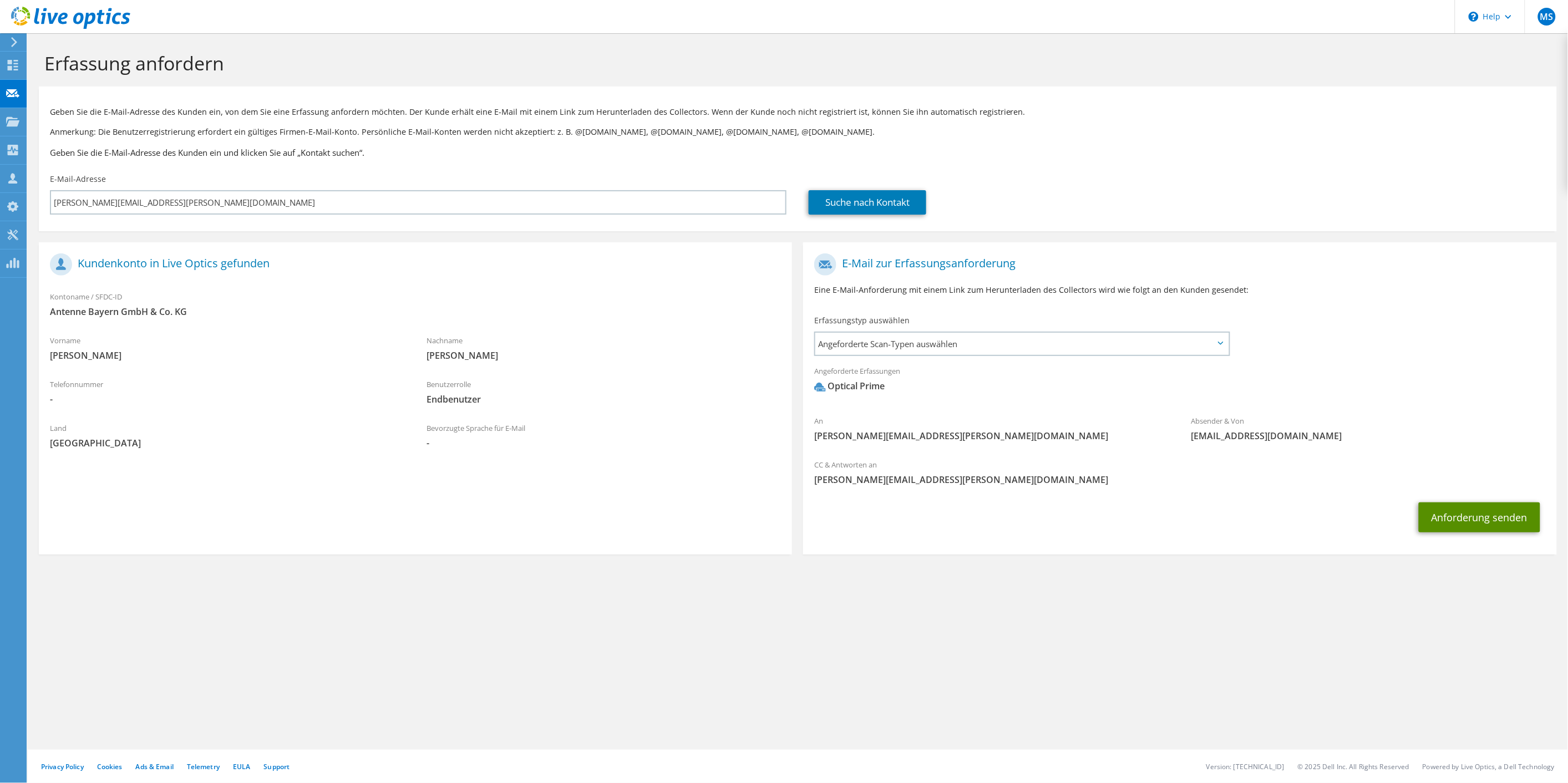
drag, startPoint x: 1484, startPoint y: 516, endPoint x: 1419, endPoint y: 486, distance: 71.6
click at [1484, 516] on button "Anforderung senden" at bounding box center [1479, 517] width 121 height 30
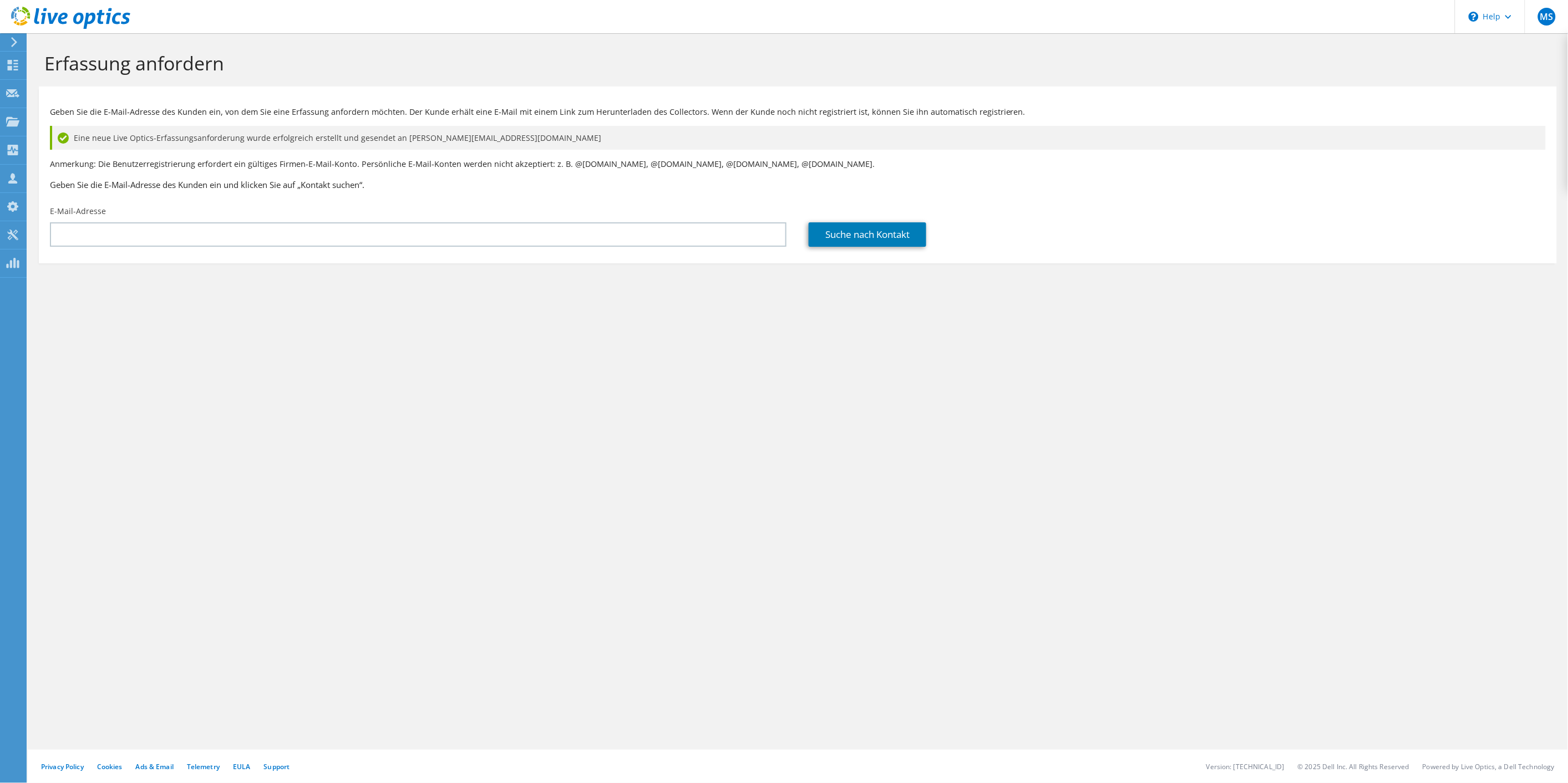
click at [17, 47] on icon at bounding box center [14, 42] width 9 height 10
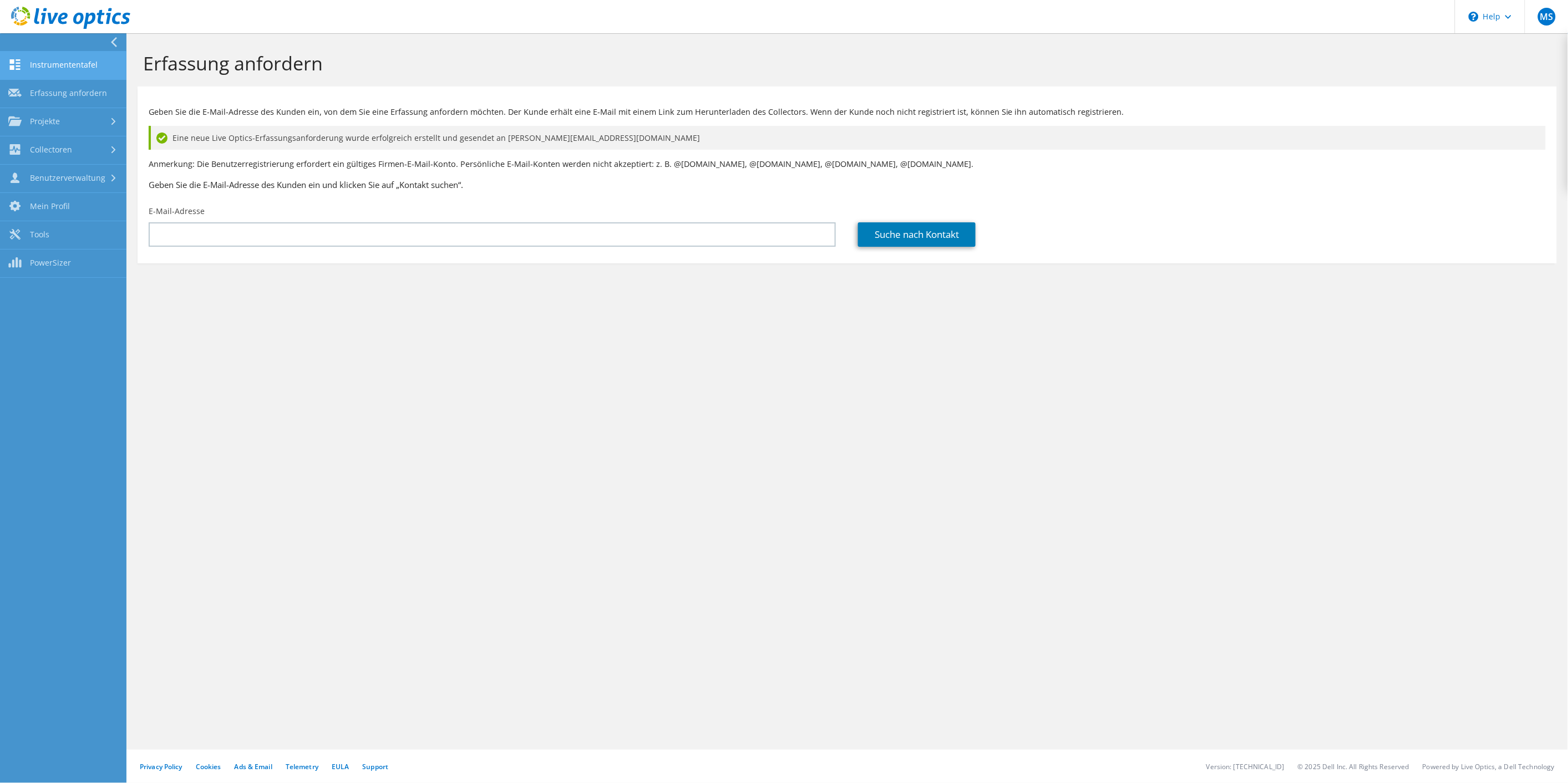
click at [36, 68] on link "Instrumententafel" at bounding box center [63, 66] width 127 height 29
